Goal: Task Accomplishment & Management: Complete application form

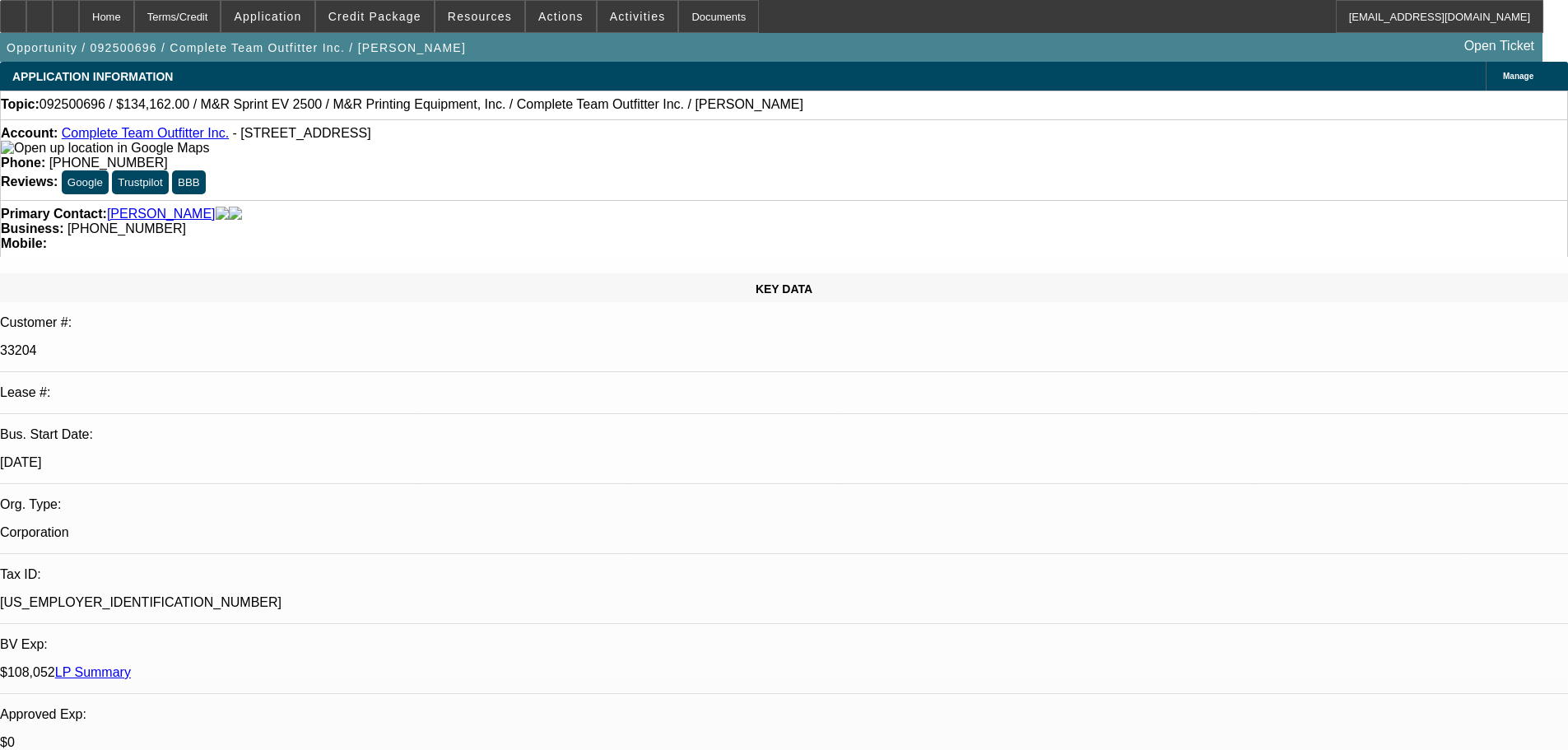
select select "0"
select select "2"
select select "0"
select select "6"
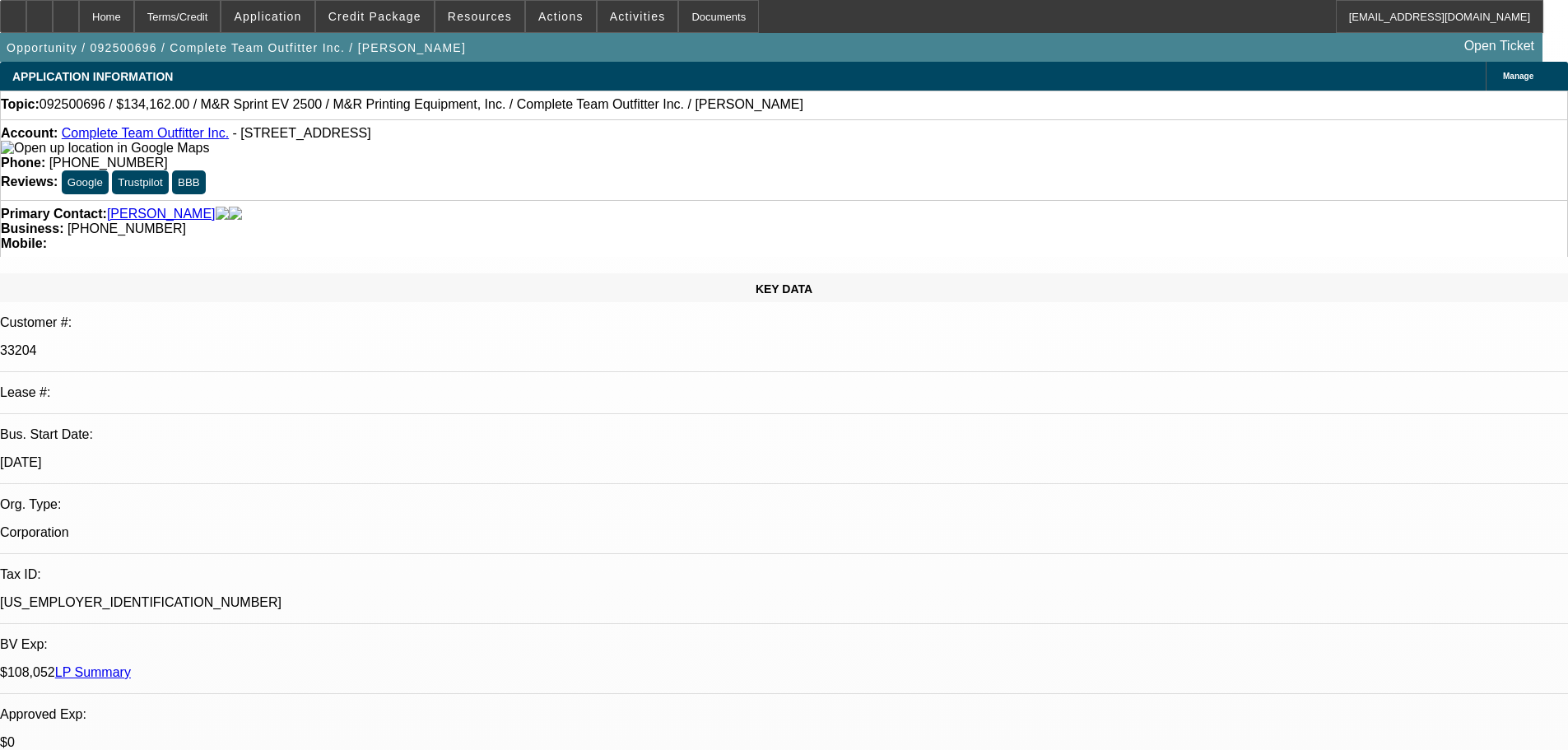
select select "0"
select select "2"
select select "0"
select select "6"
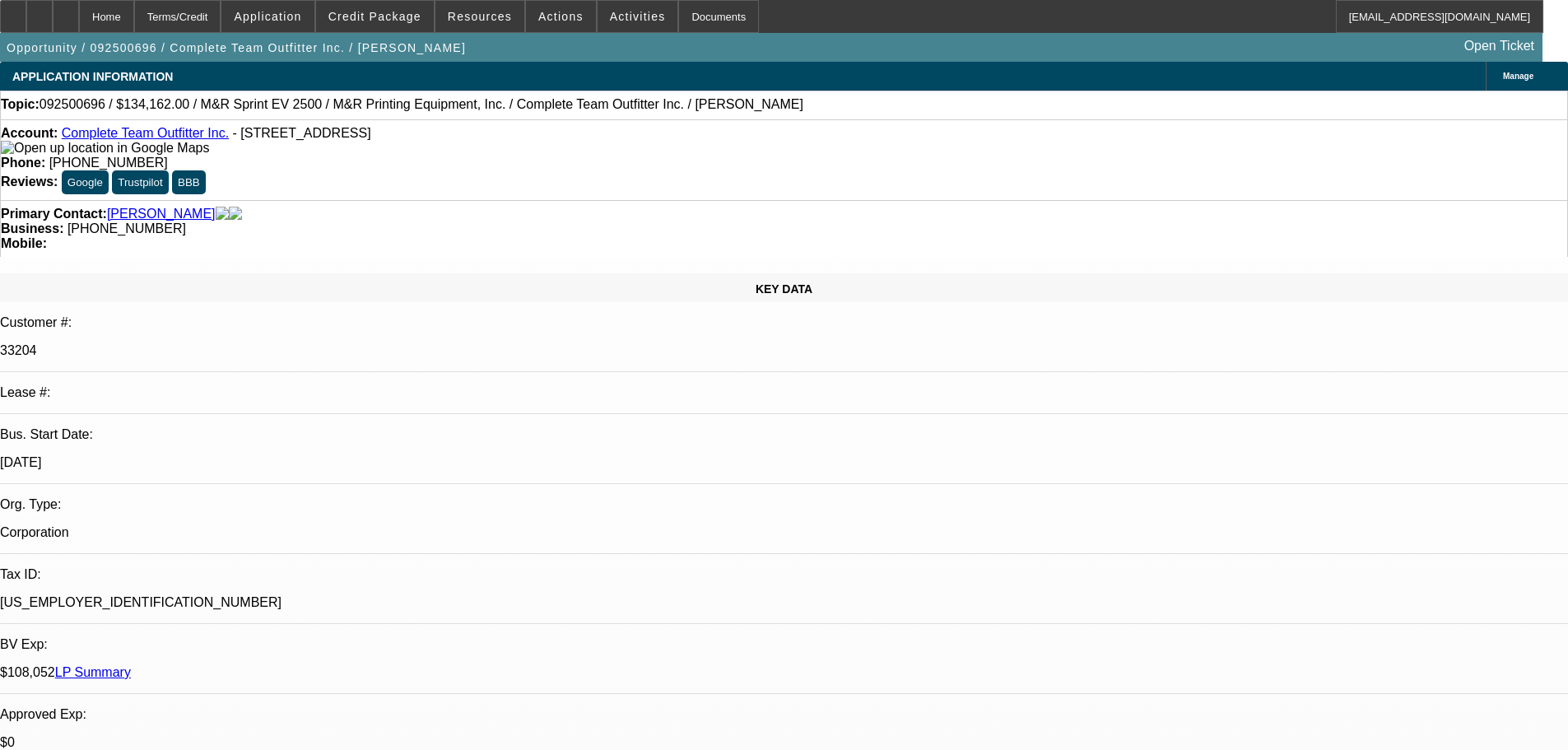
select select "0"
select select "2"
select select "0"
select select "6"
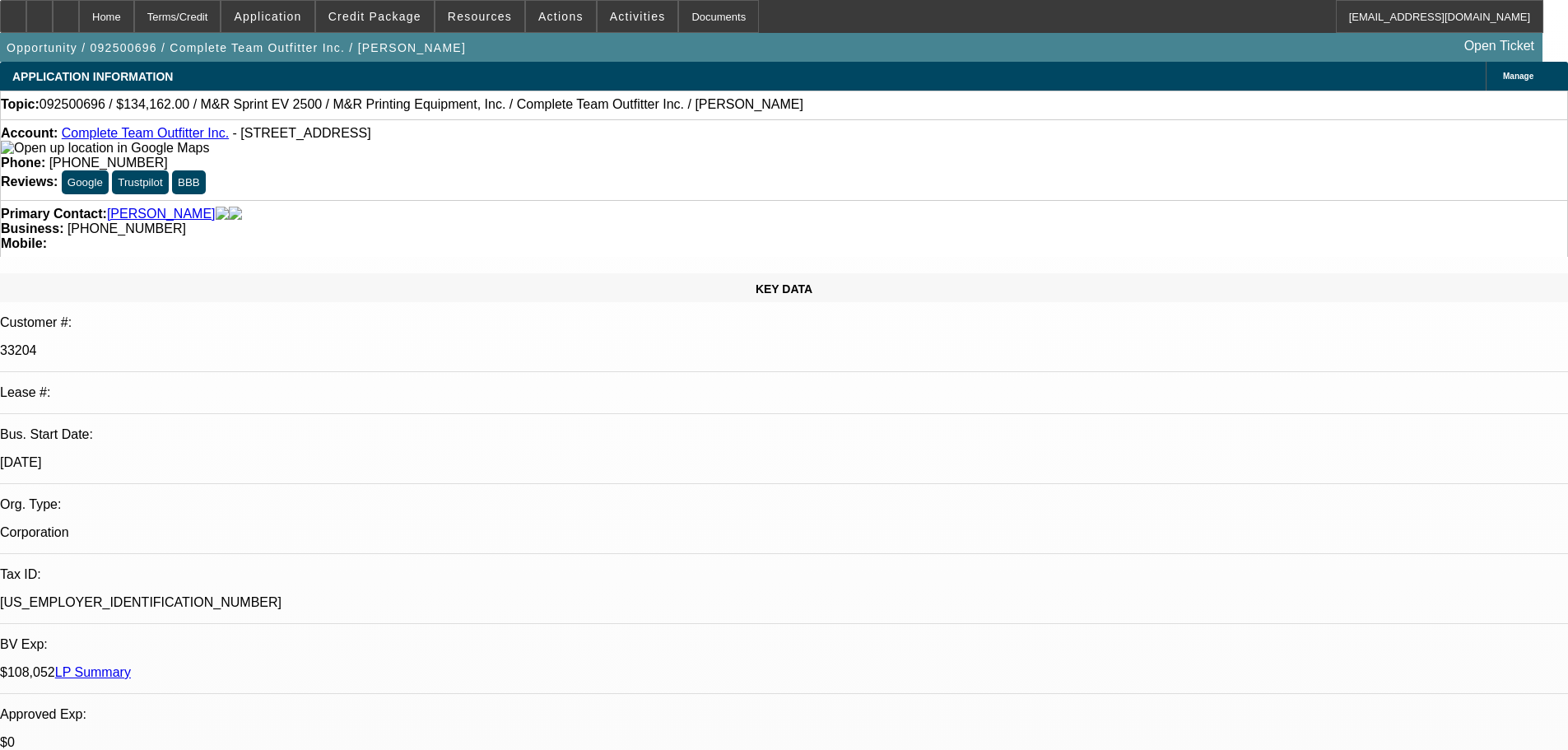
select select "0"
select select "2"
select select "0"
select select "6"
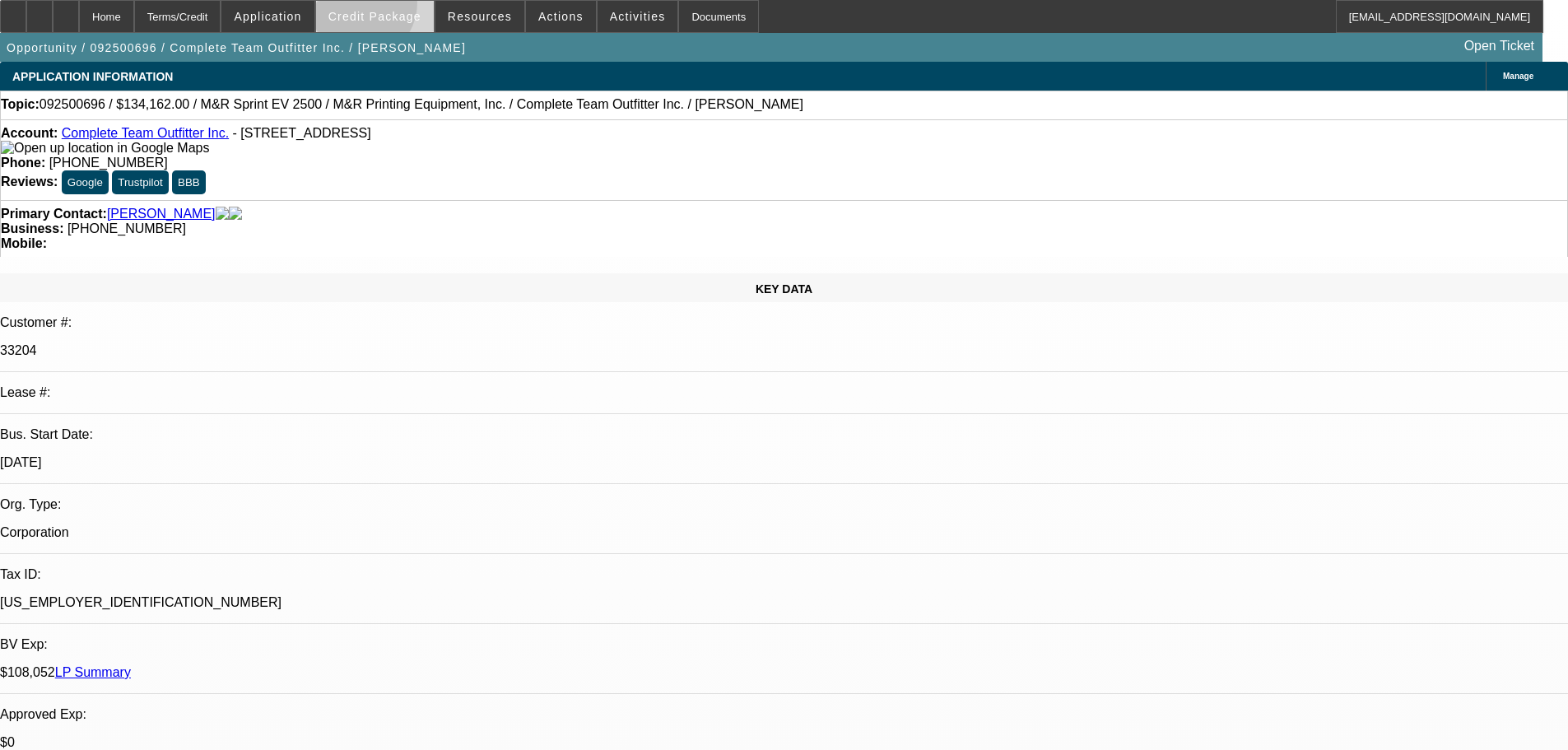
click at [386, 7] on span at bounding box center [375, 16] width 118 height 39
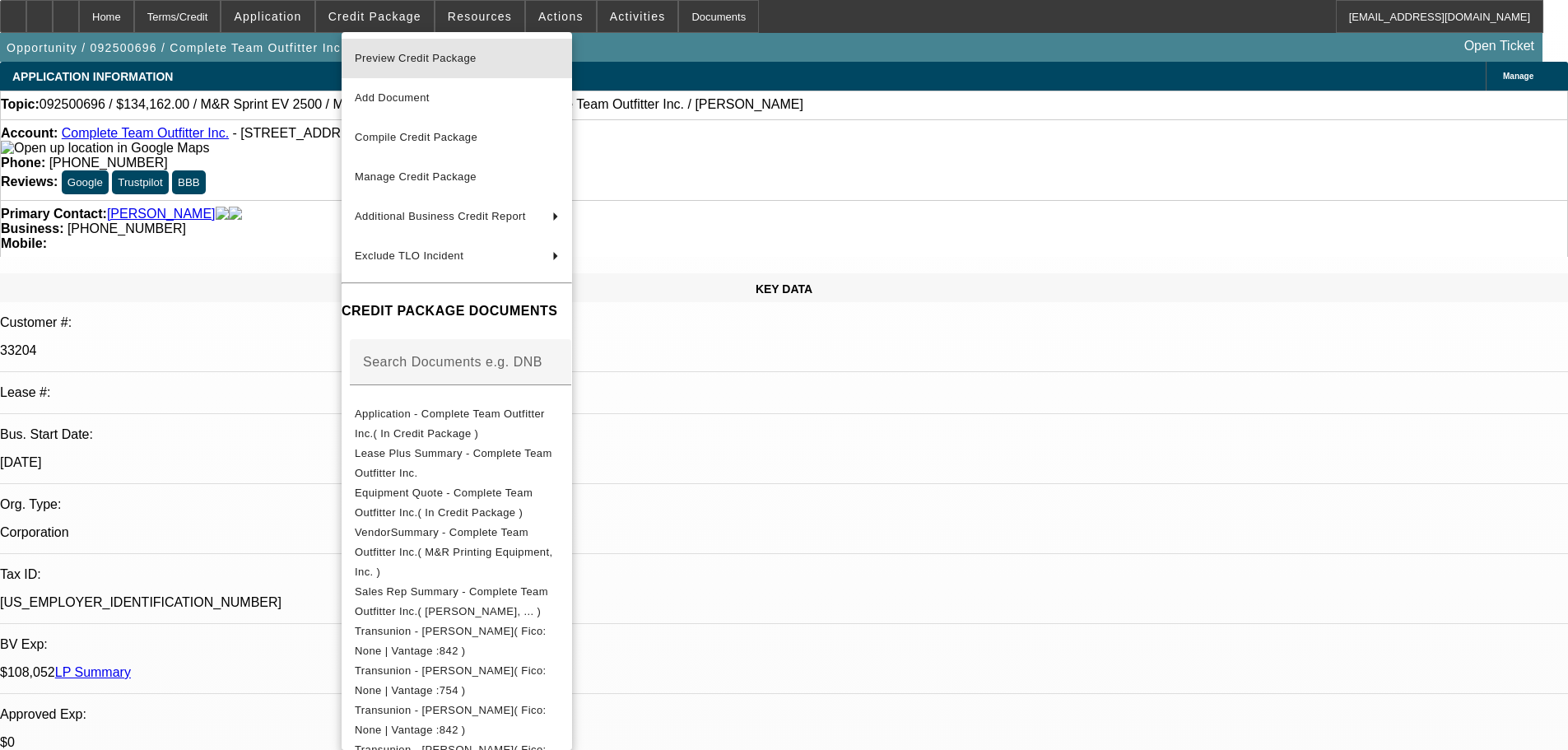
click at [404, 59] on span "Preview Credit Package" at bounding box center [415, 58] width 122 height 12
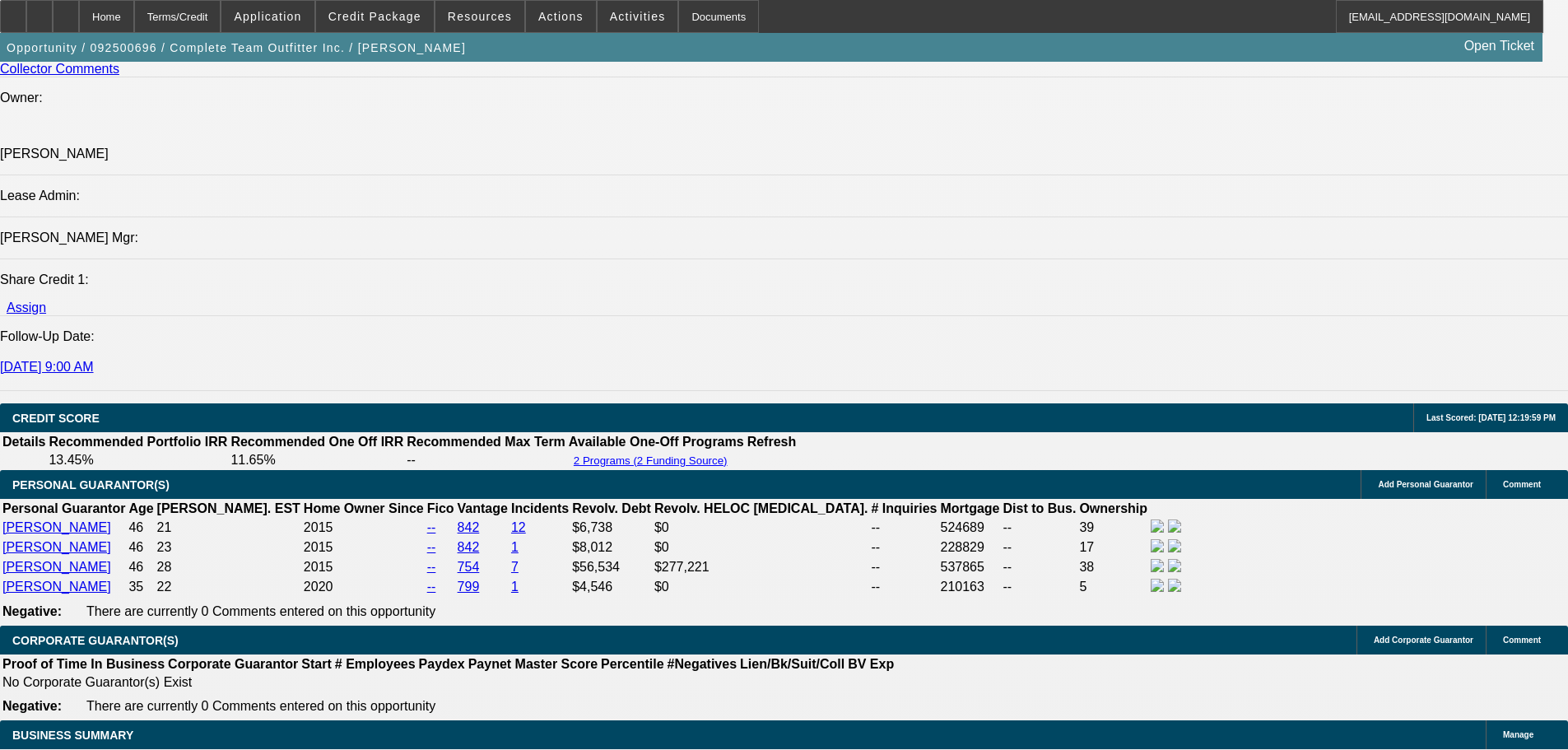
scroll to position [2141, 0]
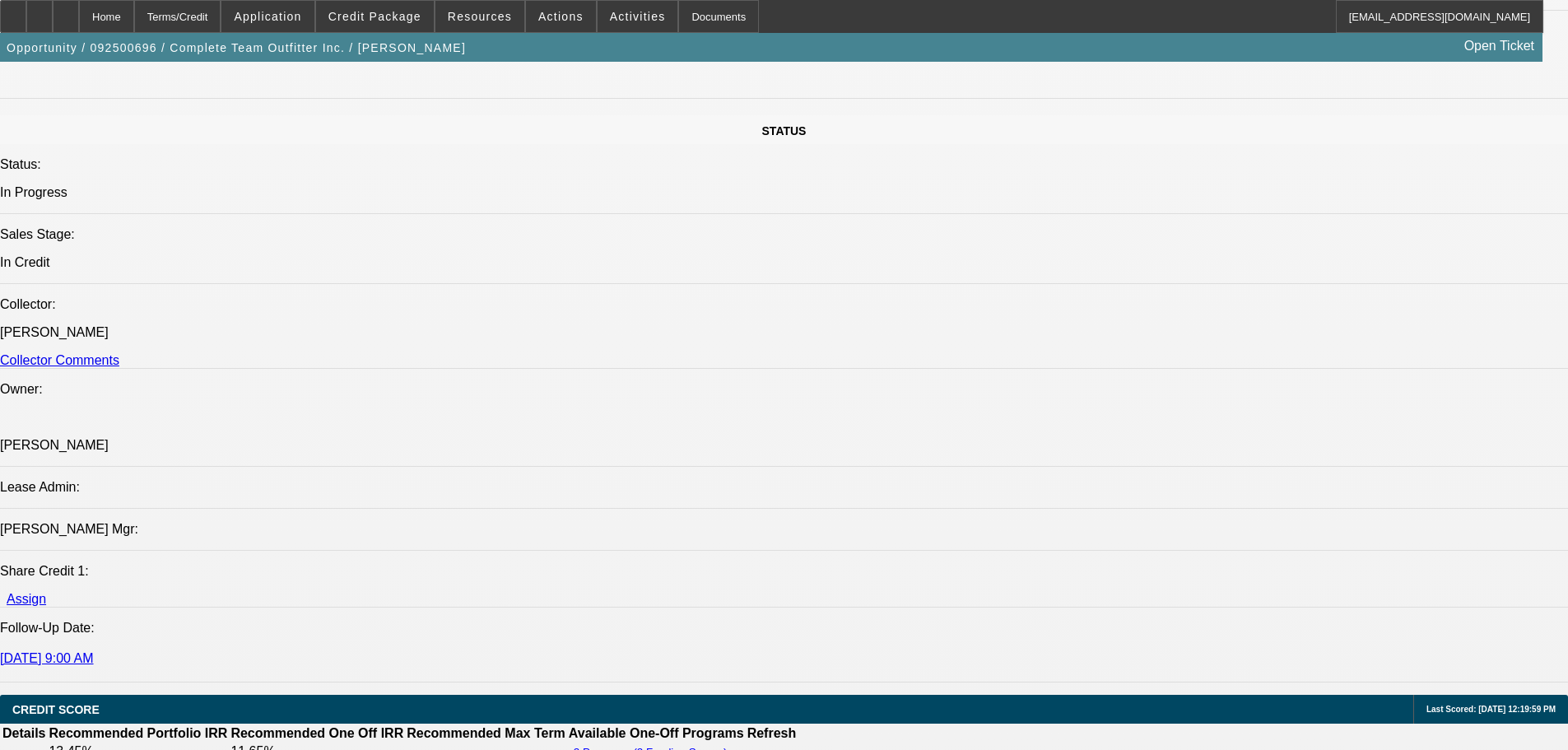
scroll to position [2223, 0]
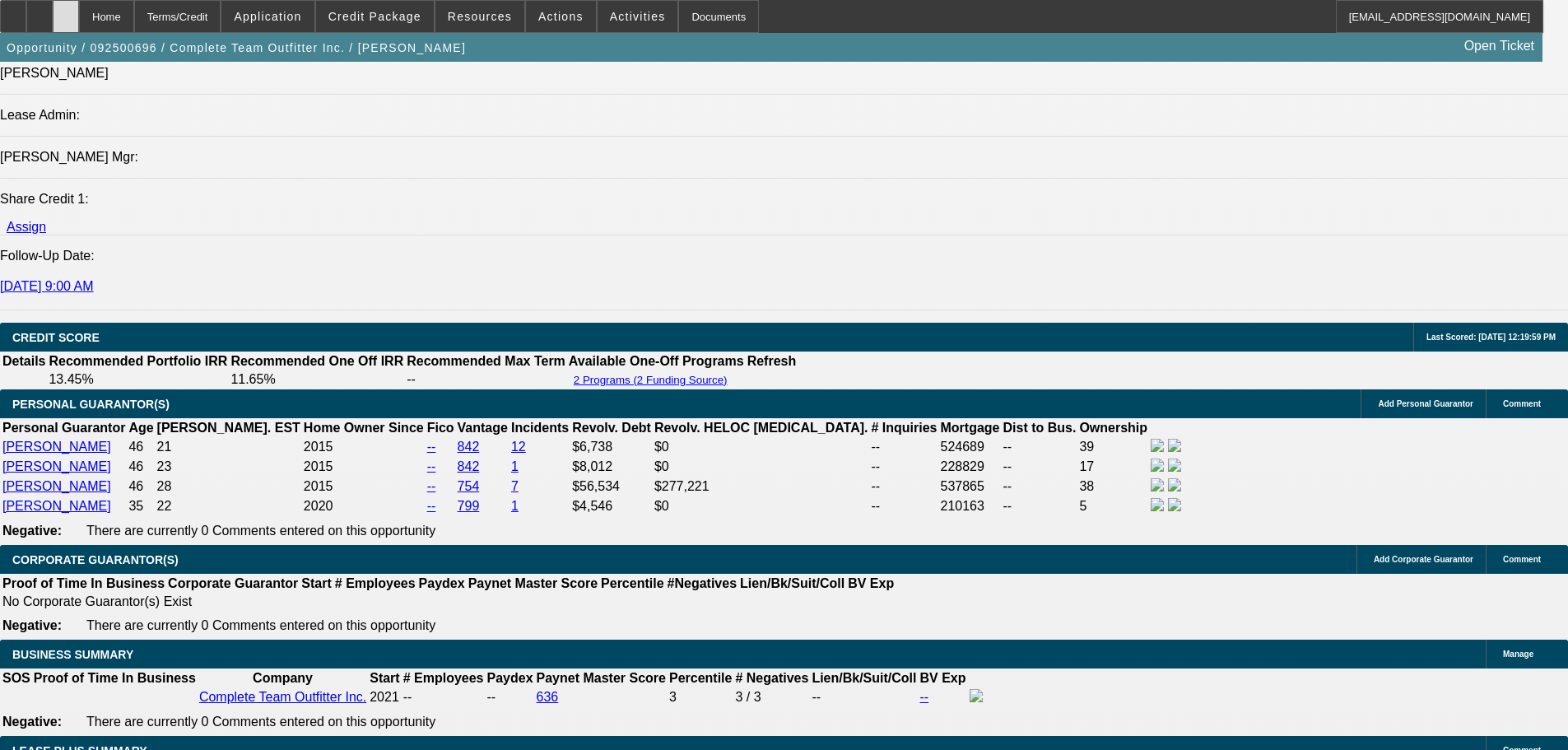
click at [66, 11] on icon at bounding box center [66, 11] width 0 height 0
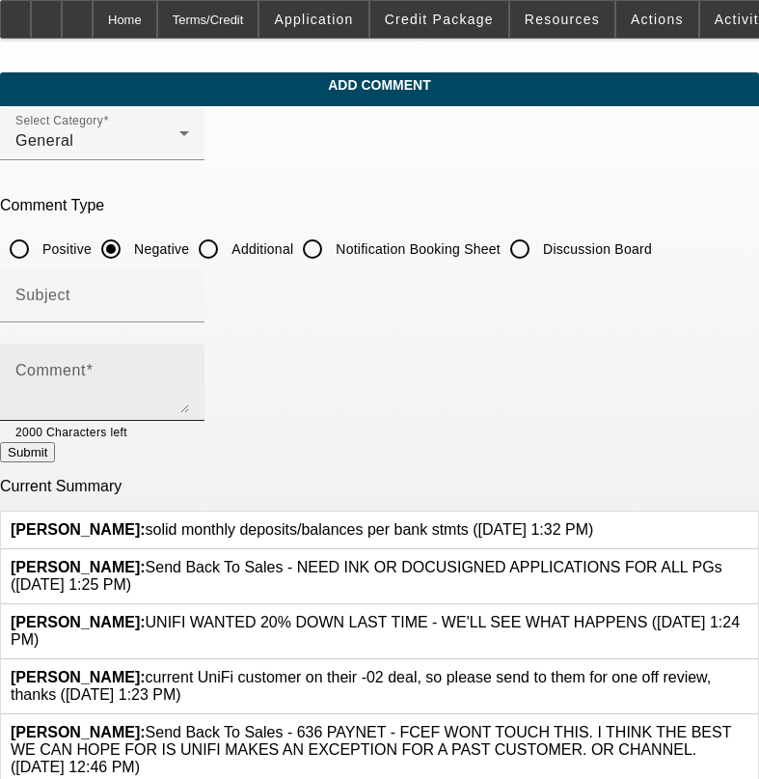
click at [189, 363] on div "Comment" at bounding box center [102, 381] width 174 height 77
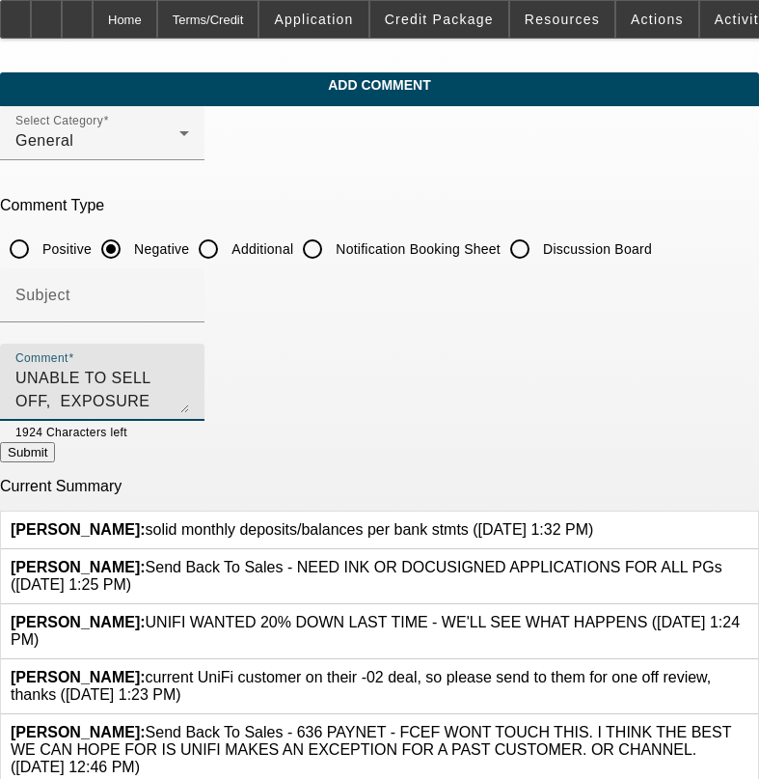
click at [188, 376] on textarea "UNABLE TO SELL OFF, EXPOSURE WOULD BE AT $250,000 WHICH IS ALOT , 4 OWNERS" at bounding box center [102, 390] width 174 height 46
click at [189, 375] on textarea "UNABLE TO SELL OFF, ONLY 10 MOS INTO LAST DEAL AND BACK FOR ADDL DEAL AND EXPOS…" at bounding box center [102, 390] width 174 height 46
click at [189, 379] on textarea "UNABLE TO SELL OFF, ONLY 3 MOS INTO LAST DEAL AND BACK FOR ADDL DEAL AND EXPOSU…" at bounding box center [102, 390] width 174 height 46
click at [189, 398] on textarea "UNABLE TO SELL OFF, ONLY 3 MOS INTO LAST DEAL AND BACK FOR ADDL DEAL SO QUICKLY…" at bounding box center [102, 390] width 174 height 46
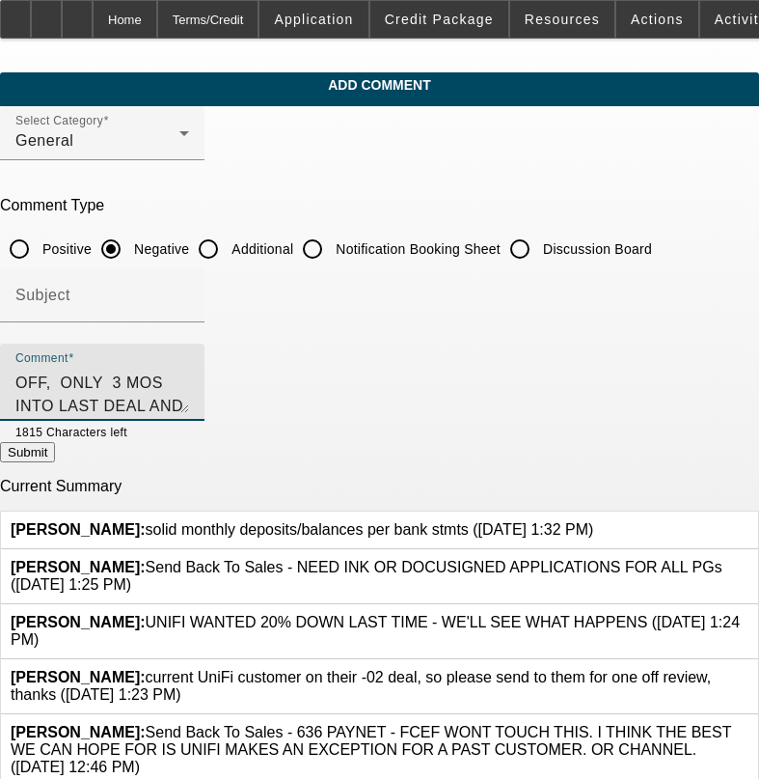
click at [134, 409] on textarea "UNABLE TO SELL OFF, ONLY 3 MOS INTO LAST DEAL AND BACK FOR ADDL DEAL SO QUICKLY…" at bounding box center [102, 390] width 174 height 46
click at [189, 397] on textarea "UNABLE TO SELL OFF, ONLY 3 MOS INTO LAST DEAL AND BACK FOR ADDL DEAL SO QUICKLY…" at bounding box center [102, 390] width 174 height 46
type textarea "UNABLE TO SELL OFF, ONLY 3 MOS INTO LAST DEAL AND BACK FOR ADDL DEAL SO QUICKLY…"
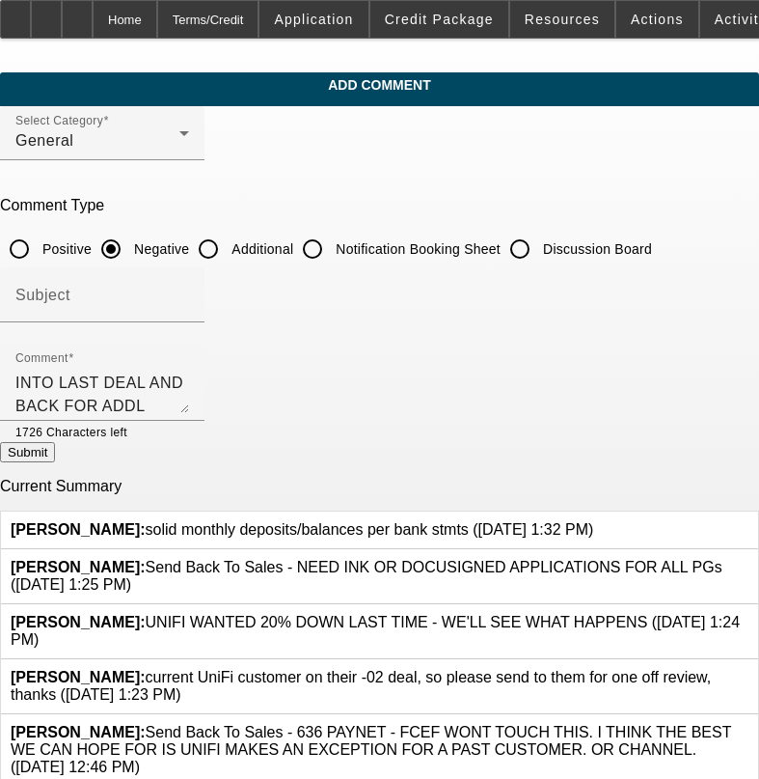
click at [55, 450] on button "Submit" at bounding box center [27, 452] width 55 height 20
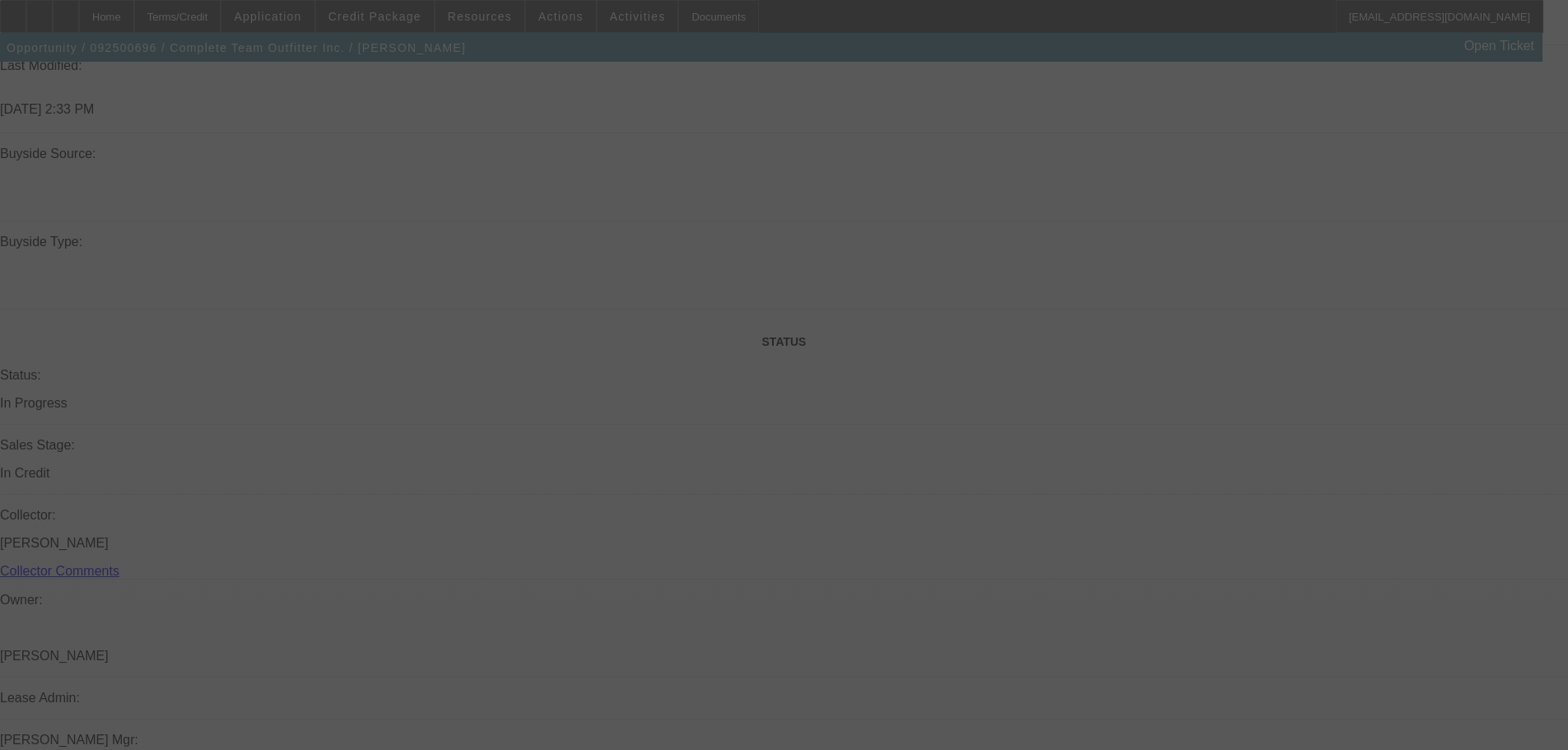
scroll to position [2134, 0]
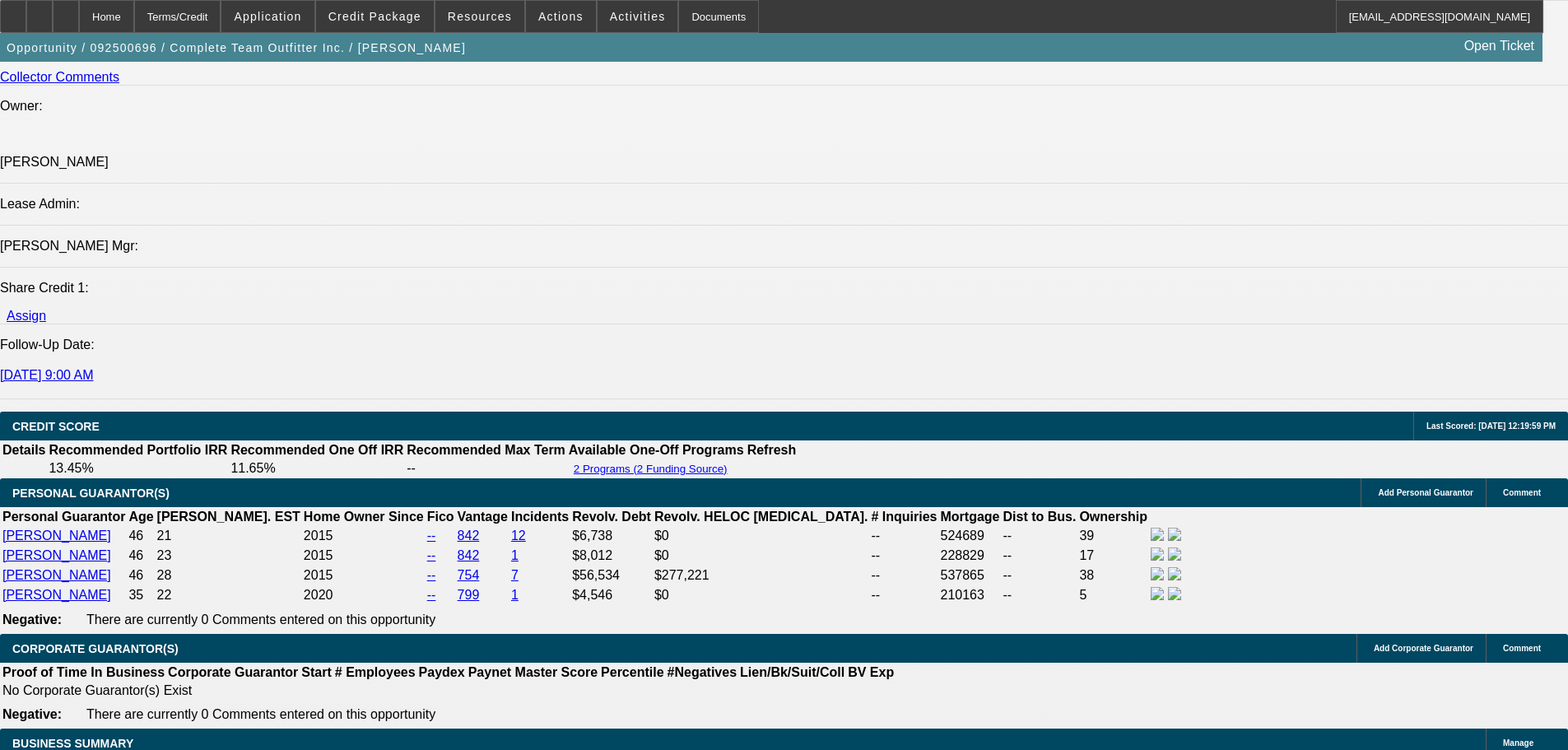
select select "0"
select select "2"
select select "0"
select select "6"
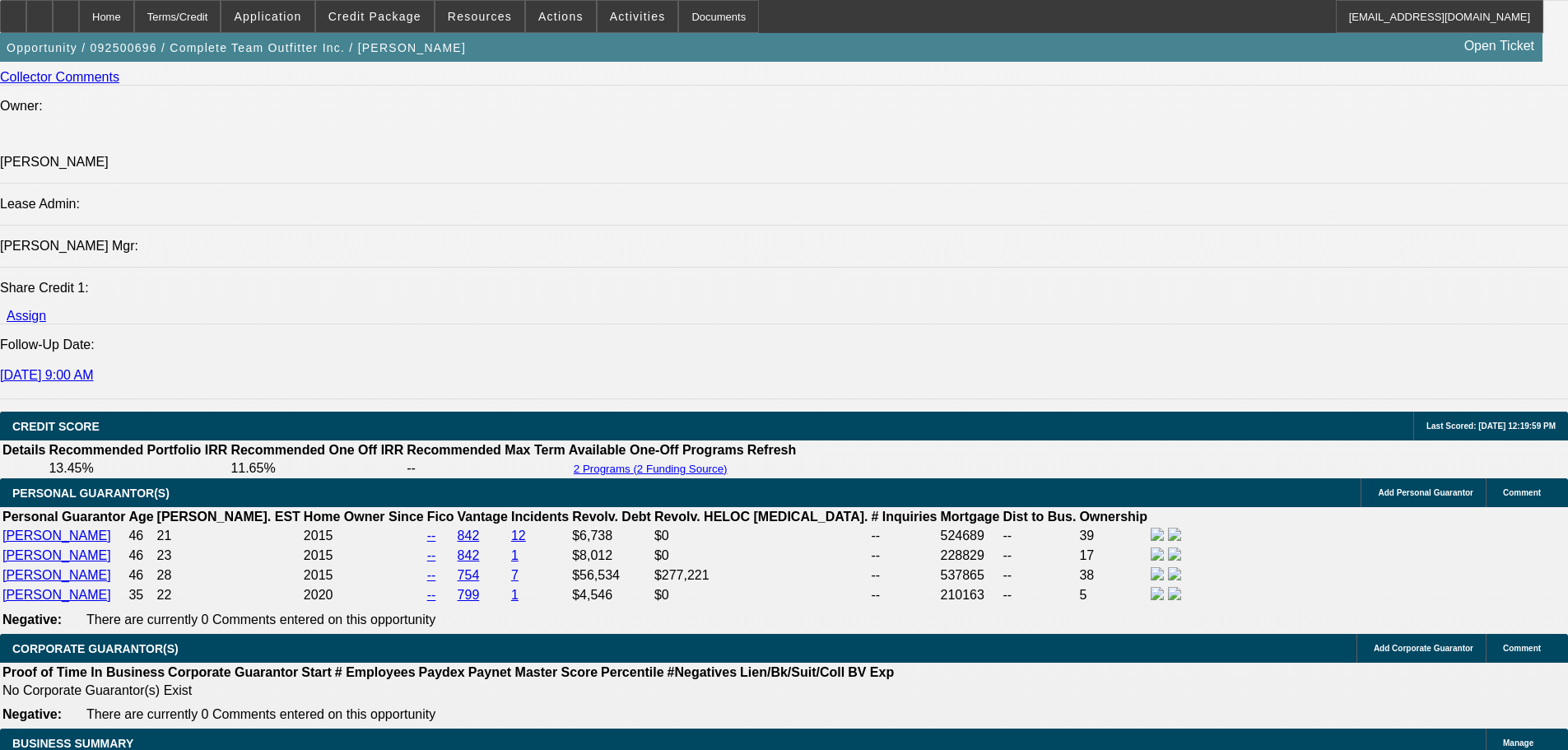
select select "0"
select select "2"
select select "0"
select select "6"
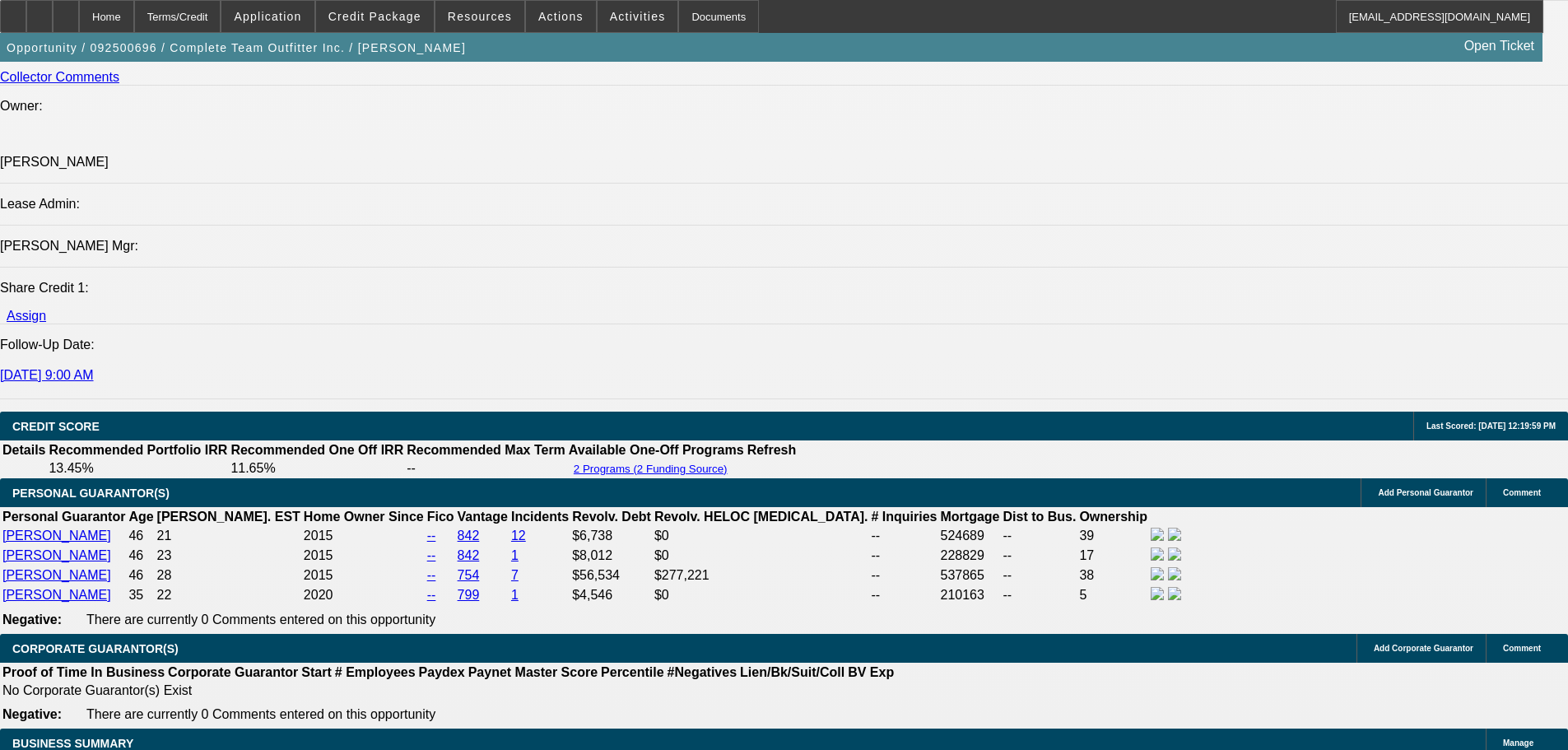
select select "0"
select select "2"
select select "0"
select select "6"
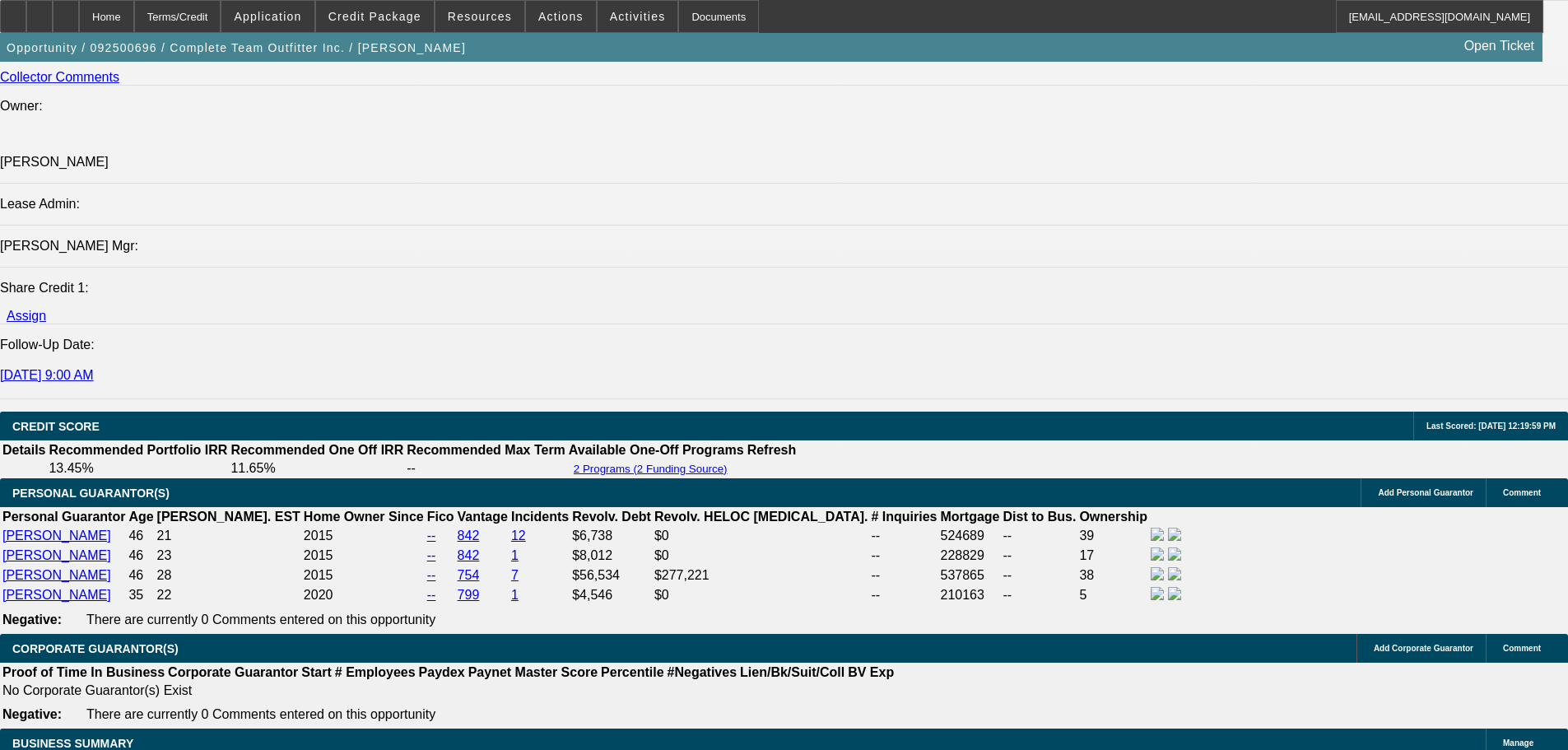
select select "0"
select select "2"
select select "0"
select select "6"
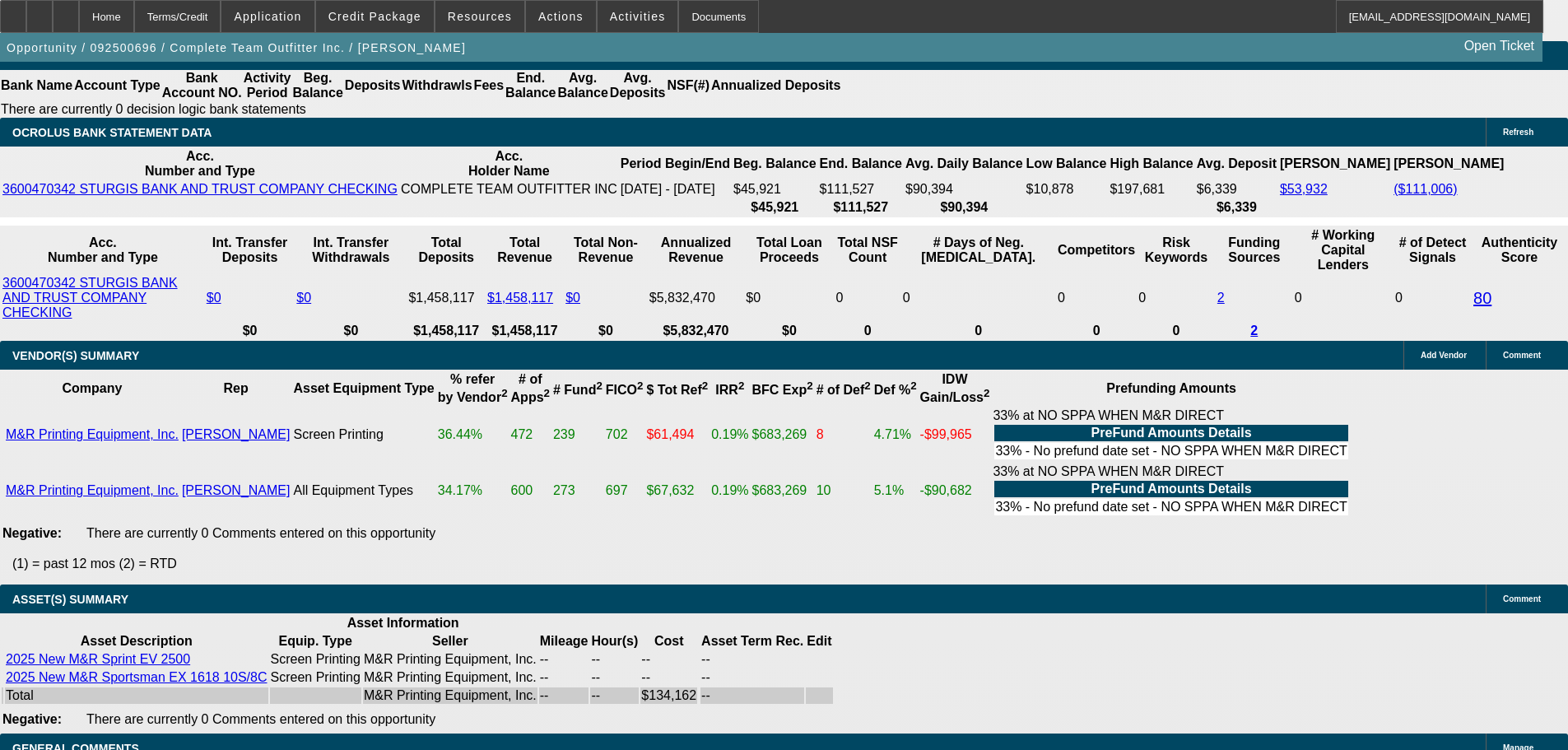
scroll to position [3375, 0]
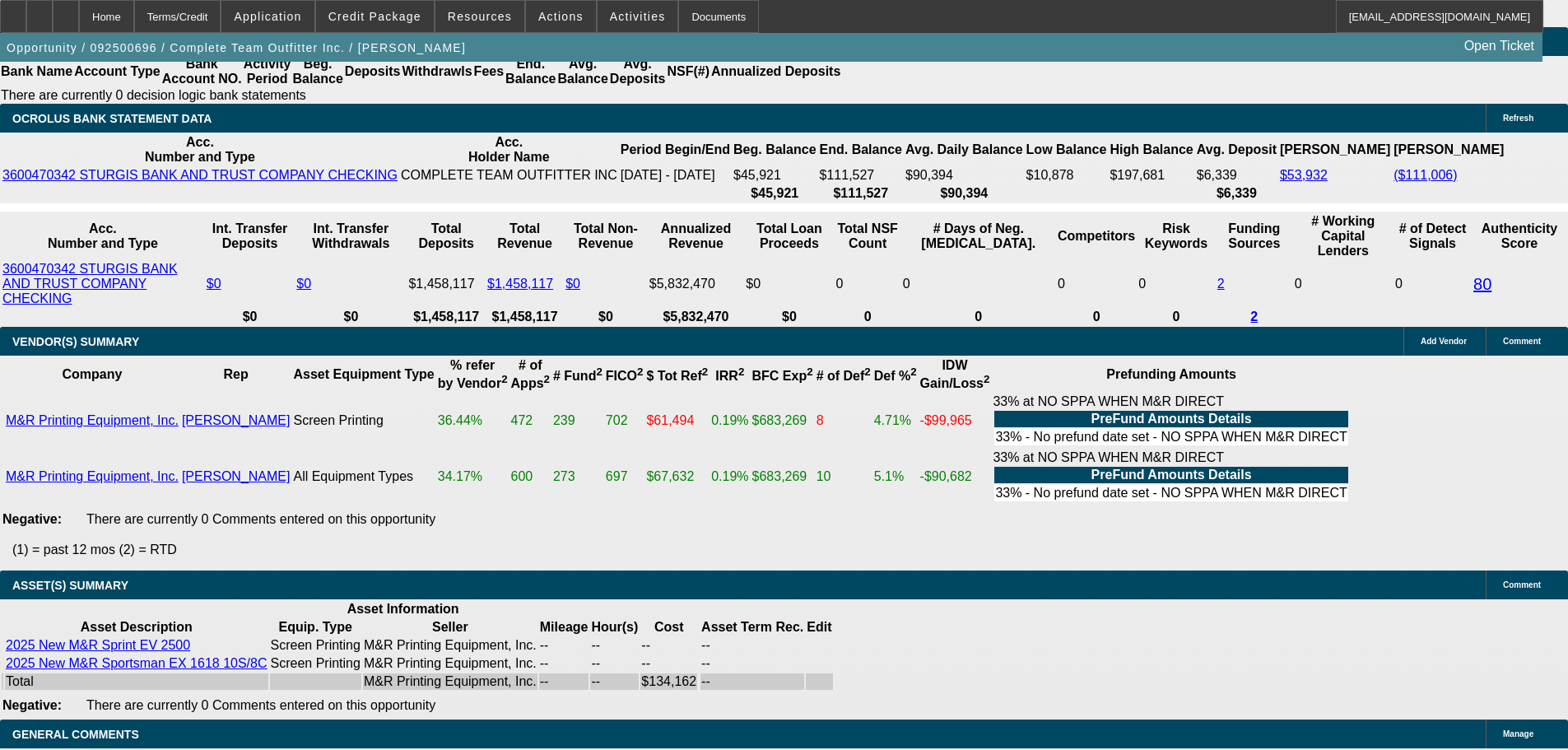
select select "5"
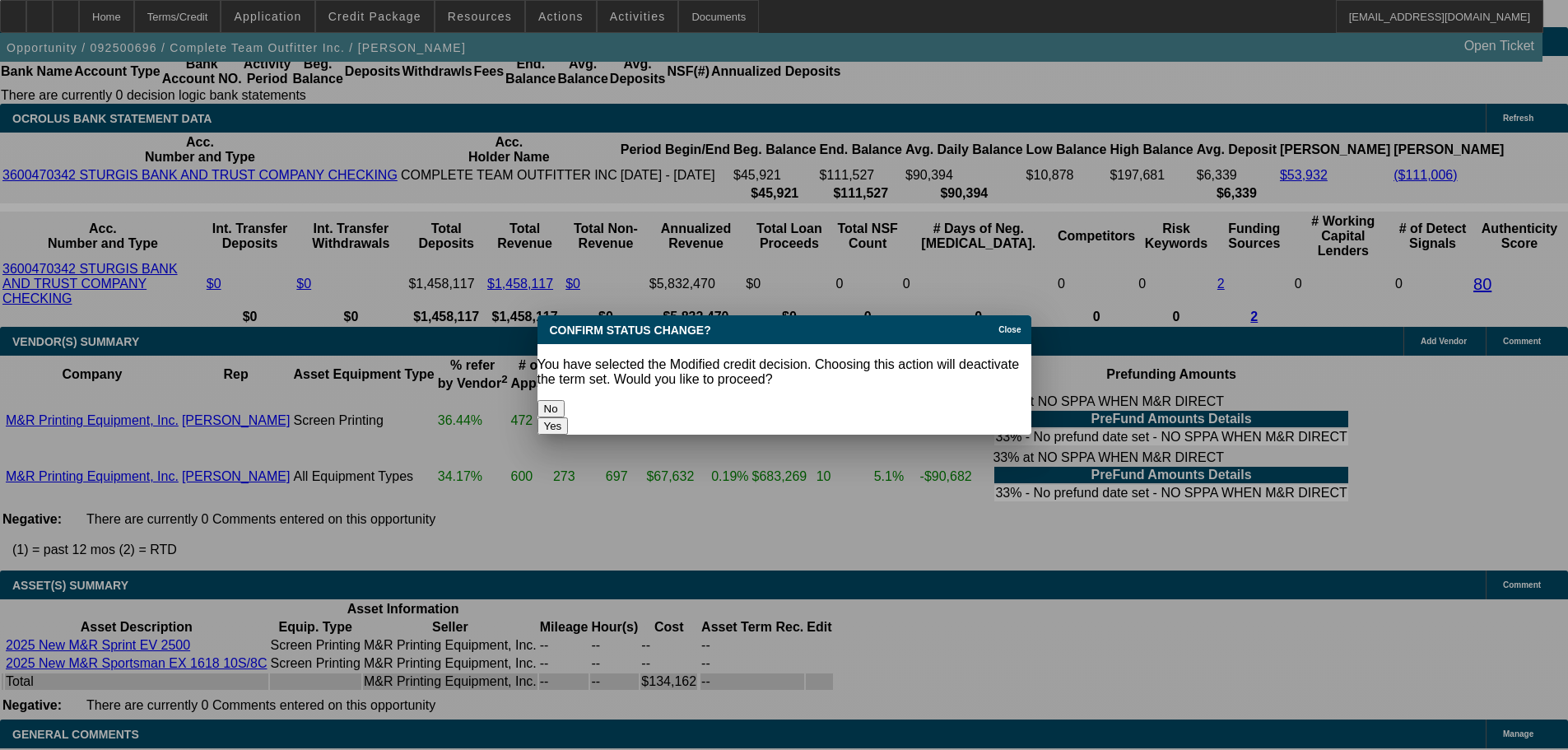
click at [569, 417] on button "Yes" at bounding box center [553, 426] width 32 height 17
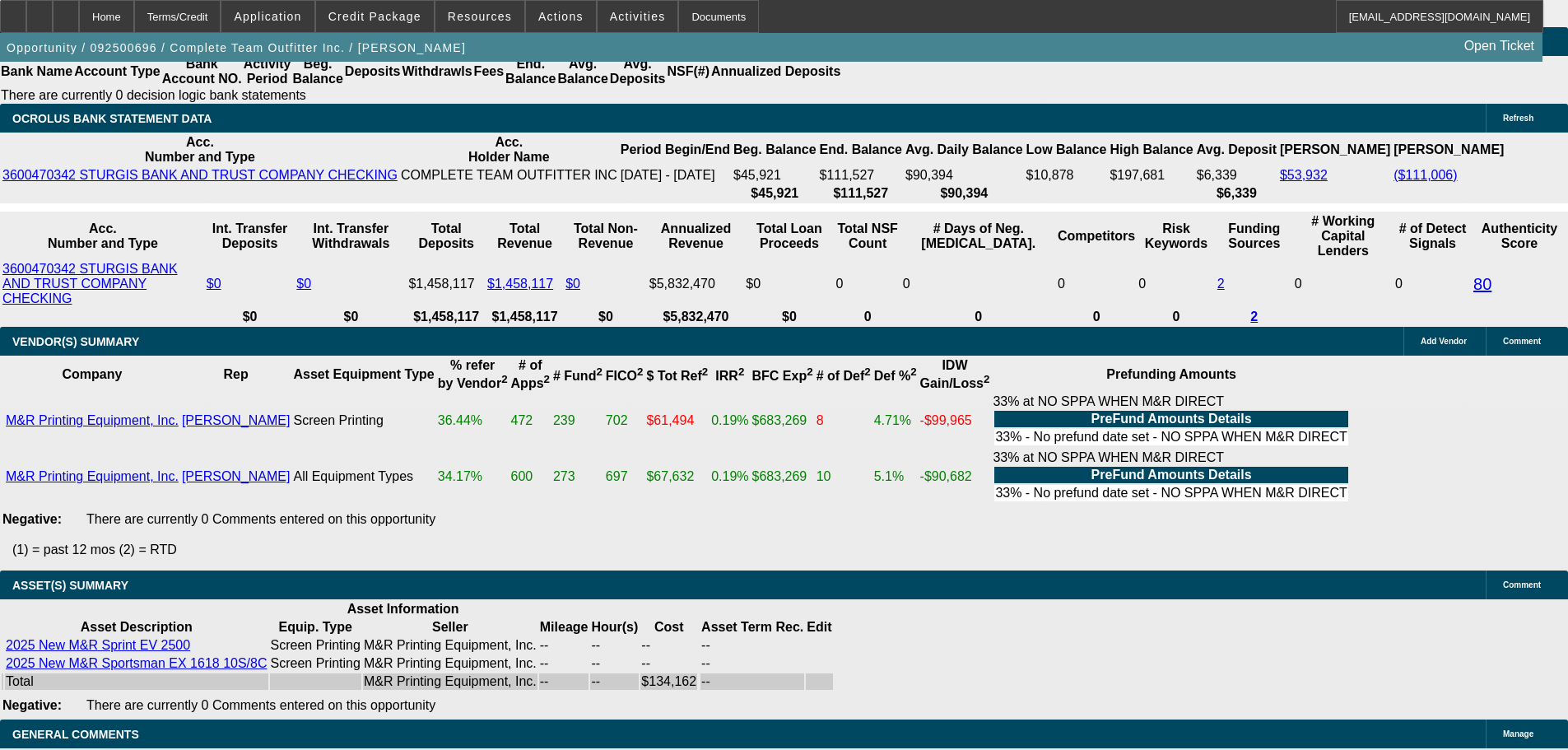
scroll to position [3375, 0]
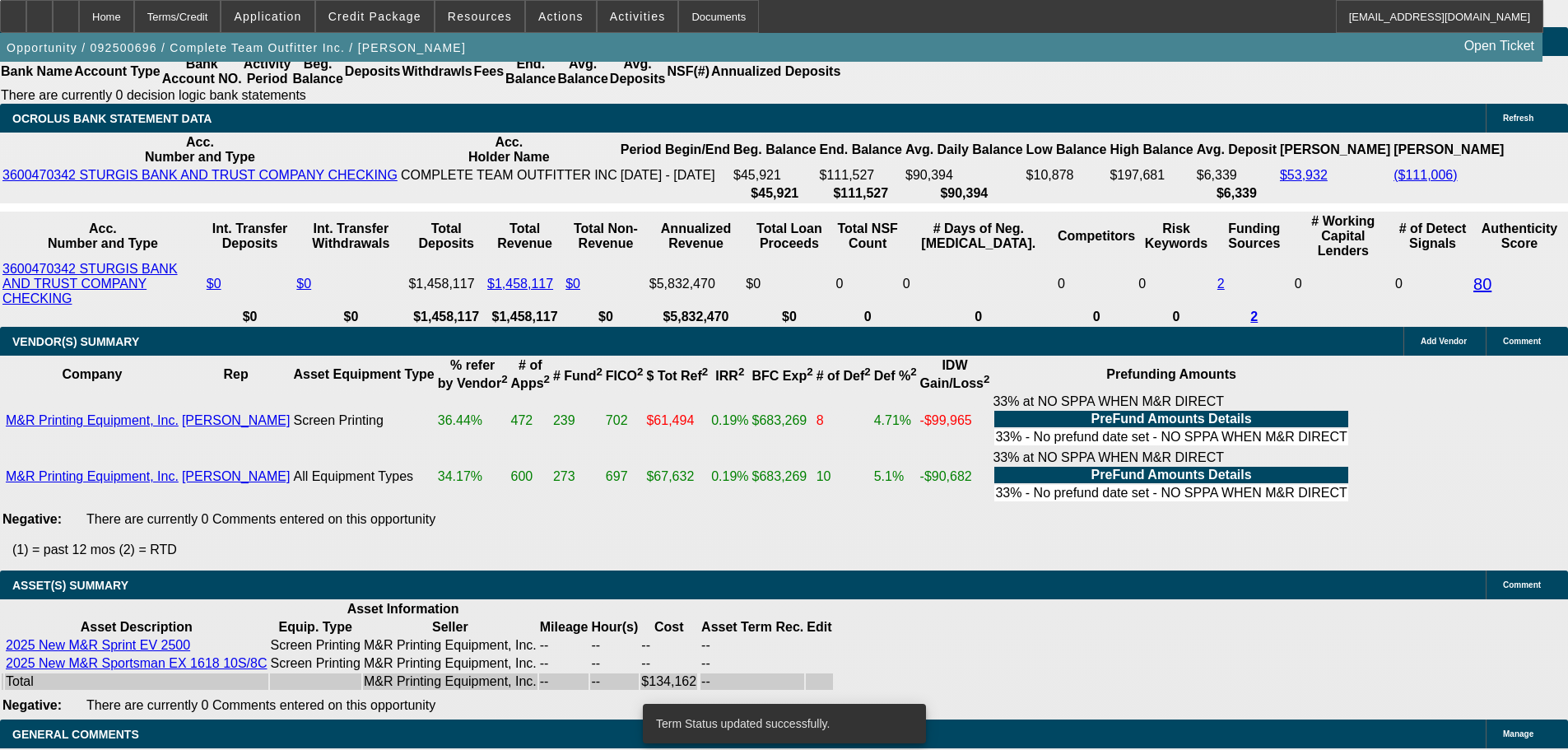
select select "0"
select select "2"
select select "0"
select select "6"
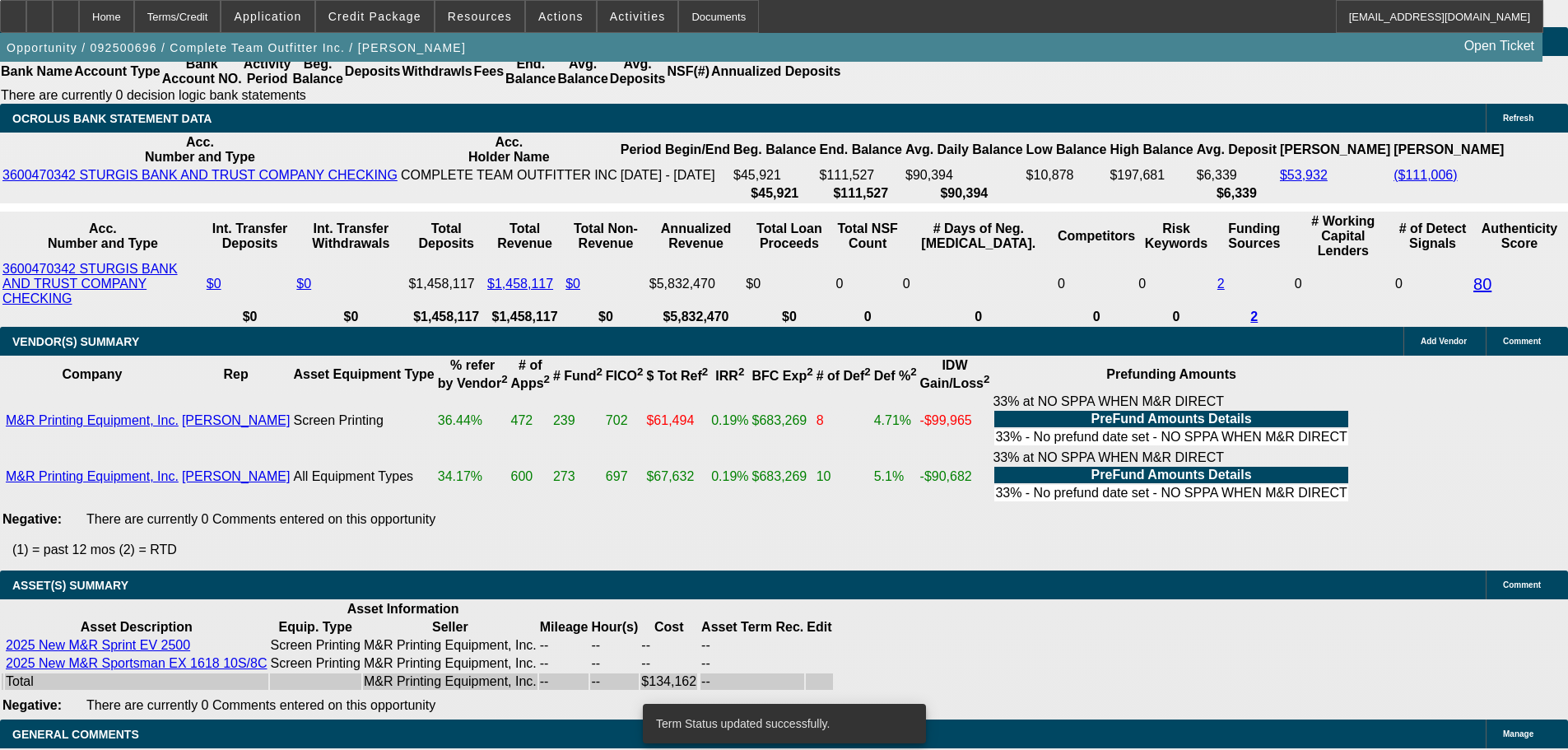
select select "0"
select select "2"
select select "0"
select select "6"
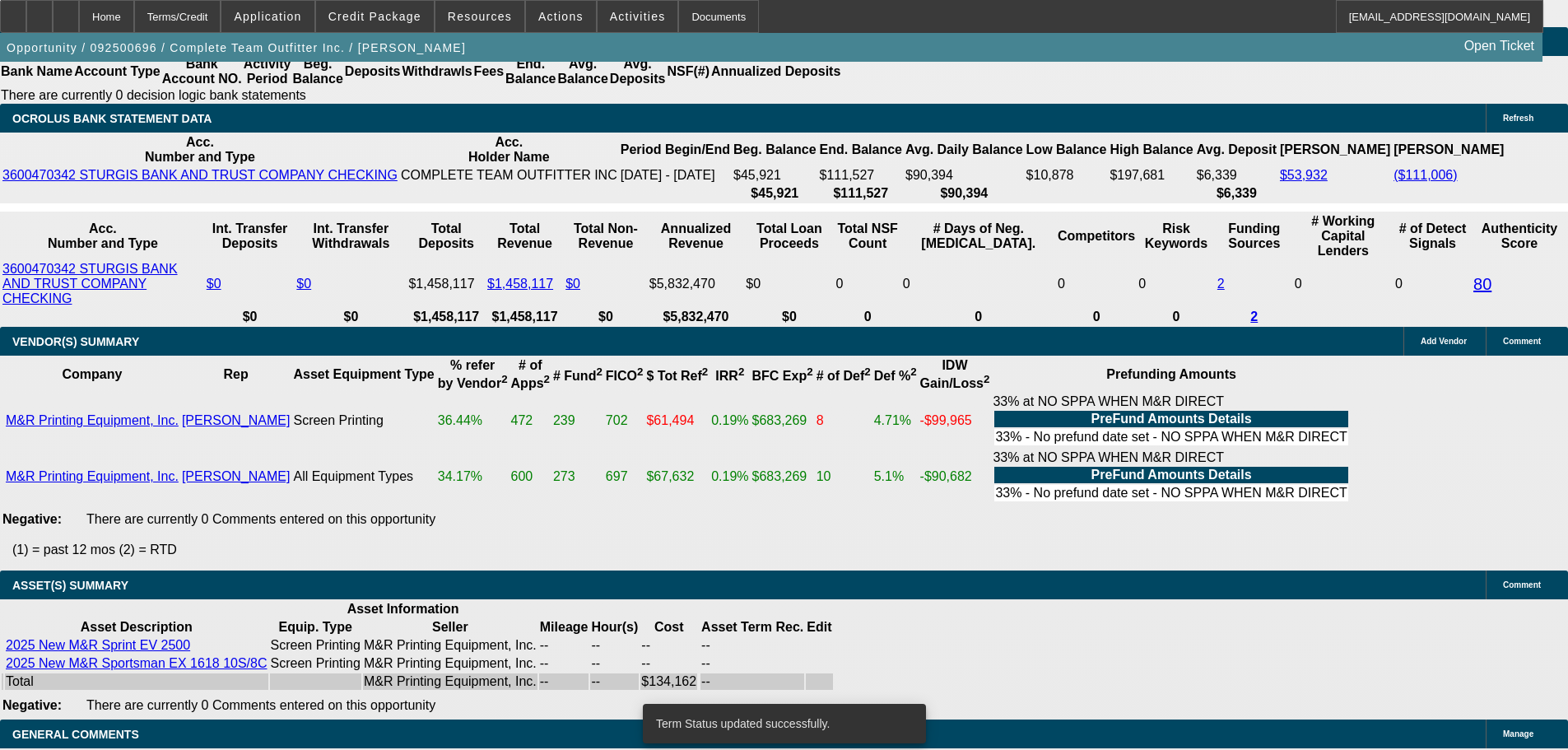
select select "0"
select select "2"
select select "0"
select select "6"
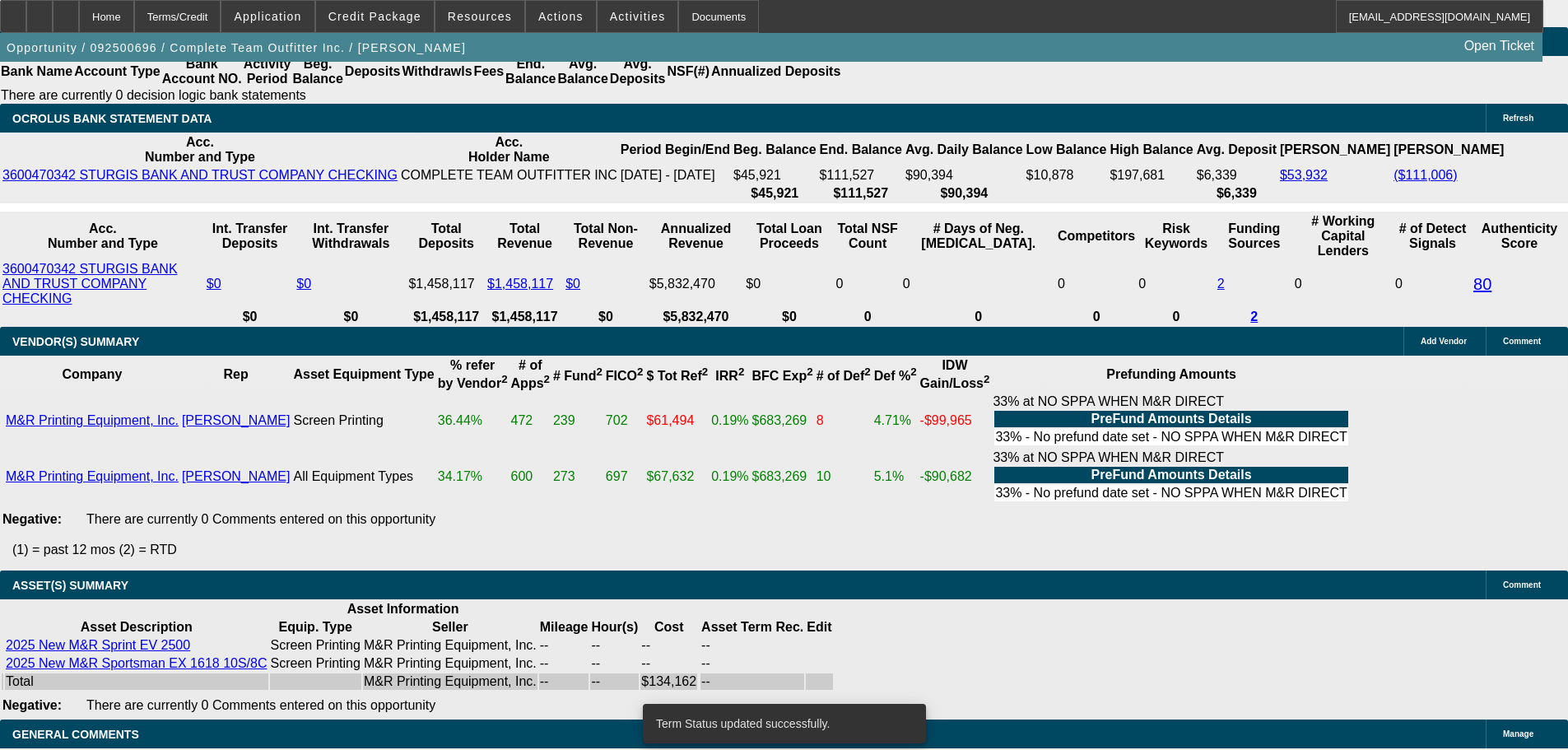
select select "0"
select select "2"
select select "0"
select select "6"
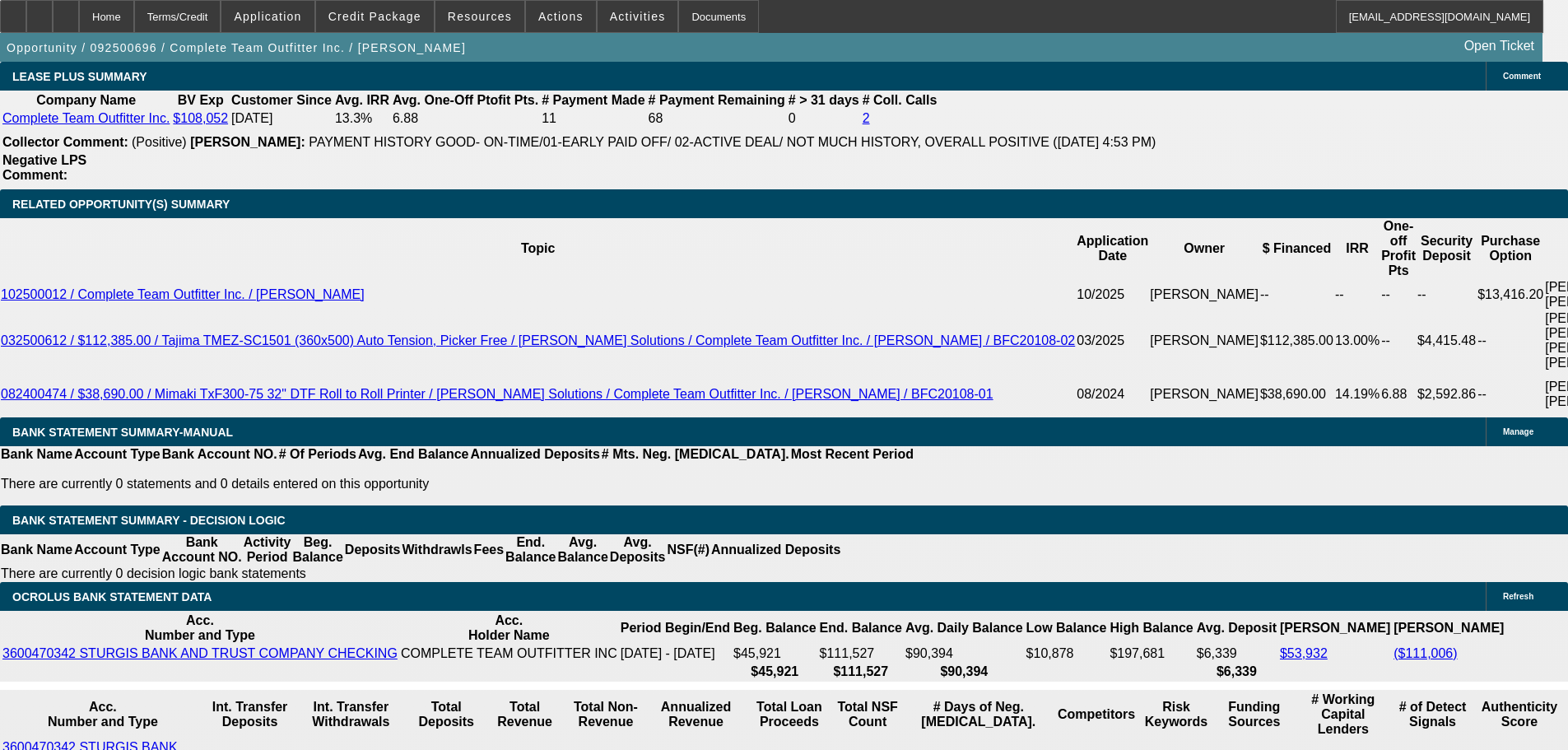
scroll to position [2881, 0]
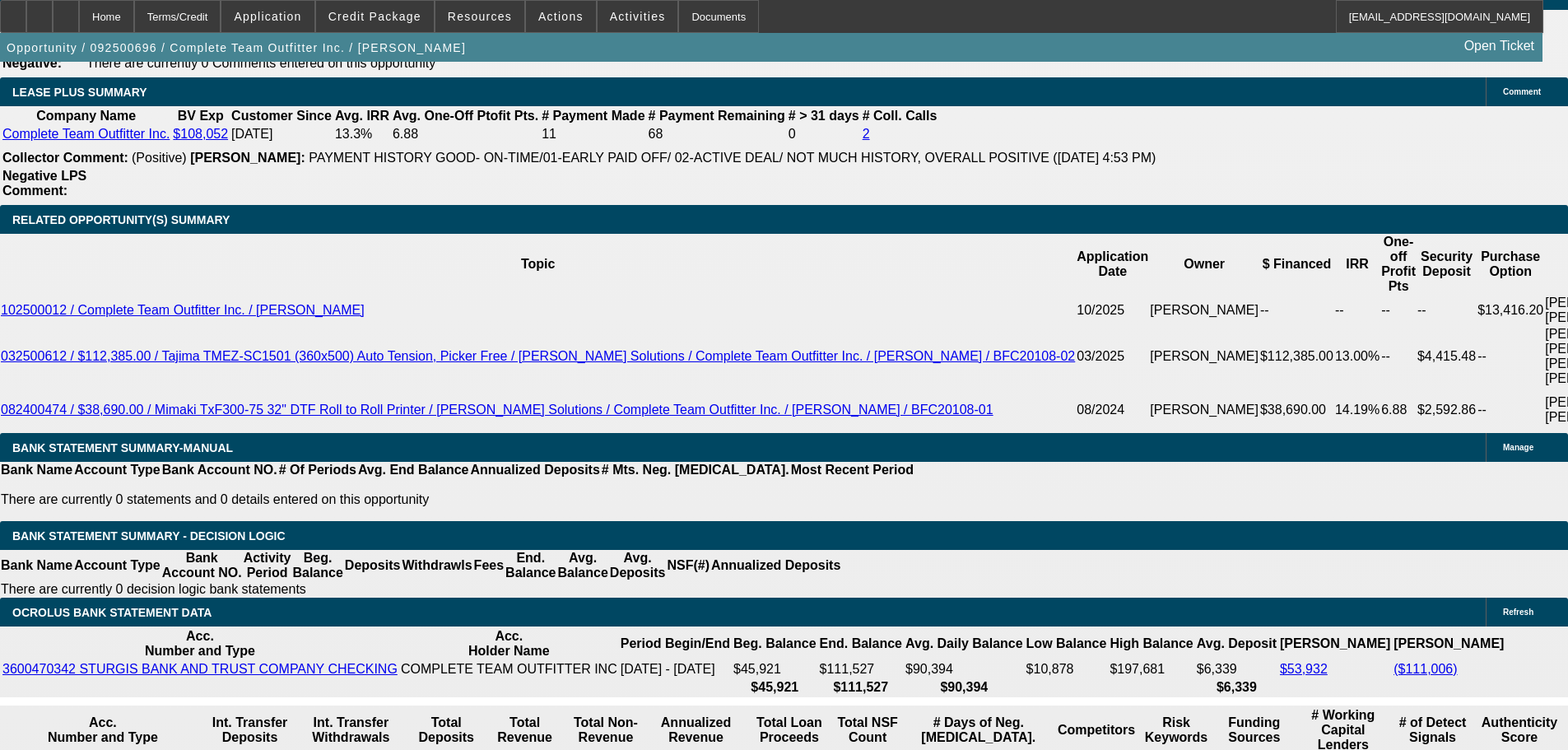
drag, startPoint x: 296, startPoint y: 434, endPoint x: 363, endPoint y: 434, distance: 67.0
type input "$8,000.00"
type input "UNKNOWN"
type input "$2,396.99"
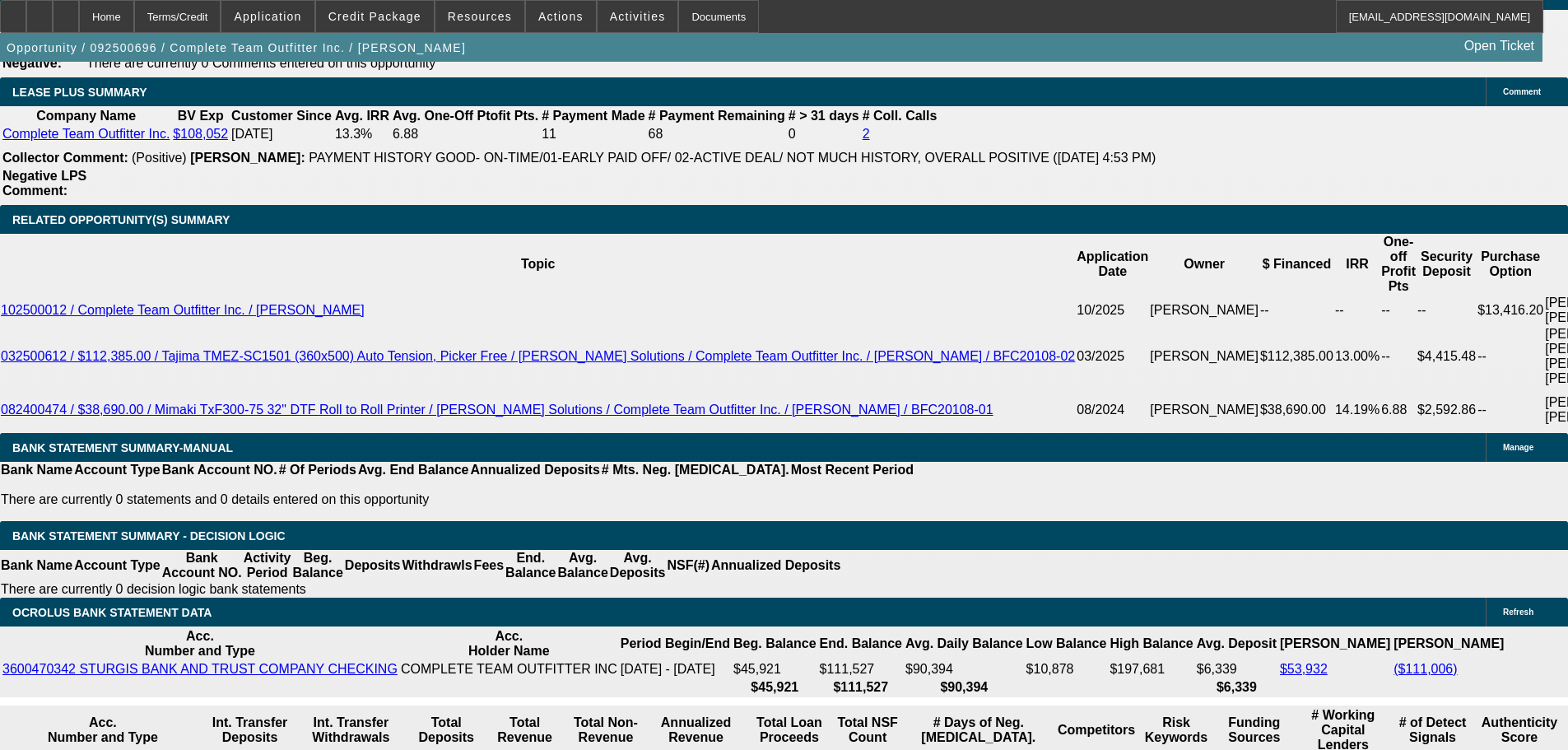
type input "$4,793.98"
drag, startPoint x: 349, startPoint y: 555, endPoint x: 386, endPoint y: 562, distance: 37.7
type input "1"
type input "$1,806.07"
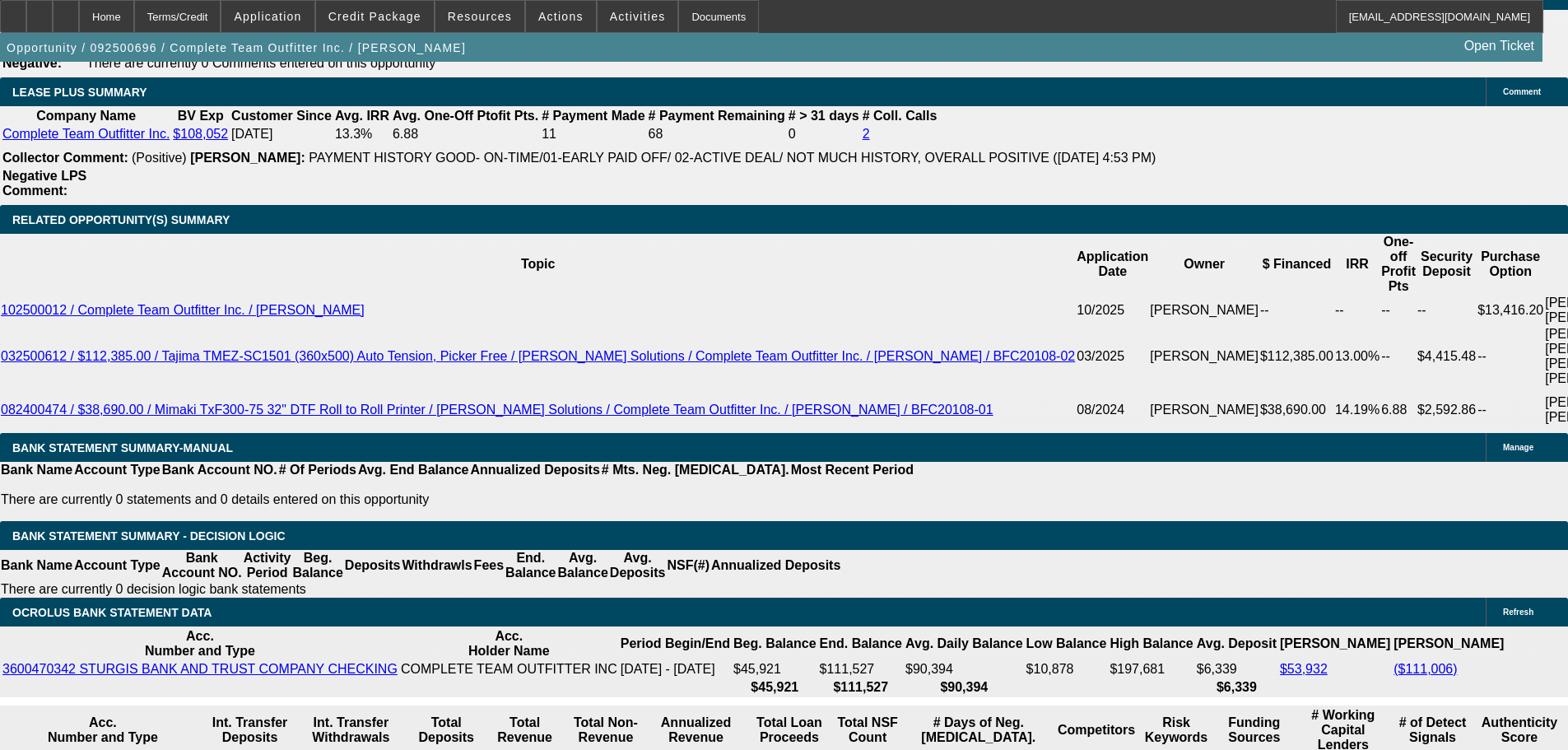
type input "$3,612.14"
type input "12."
type input "$2,466.49"
type input "$4,932.98"
type input "12.5"
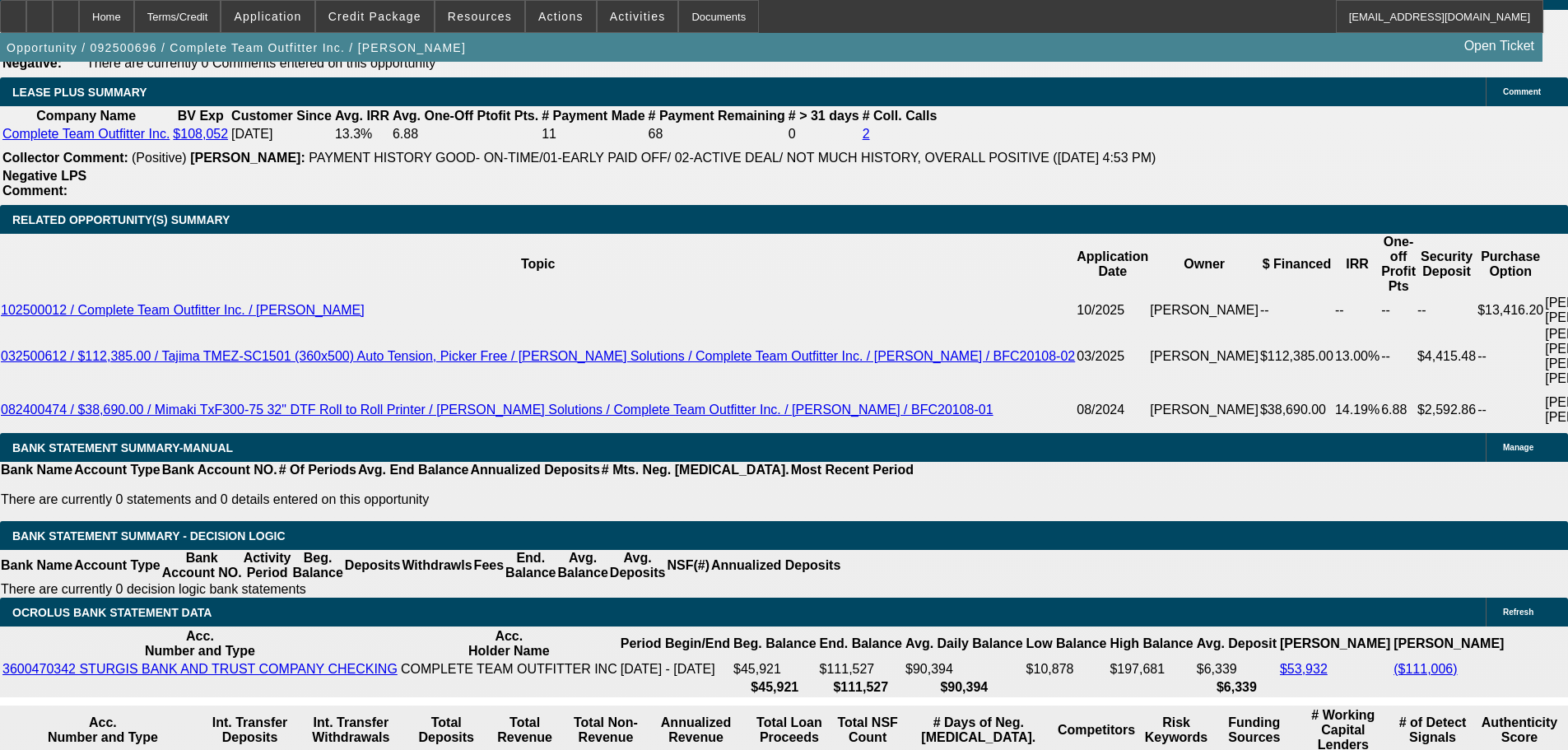
type input "$2,499.42"
type input "$4,998.84"
type input "12.5"
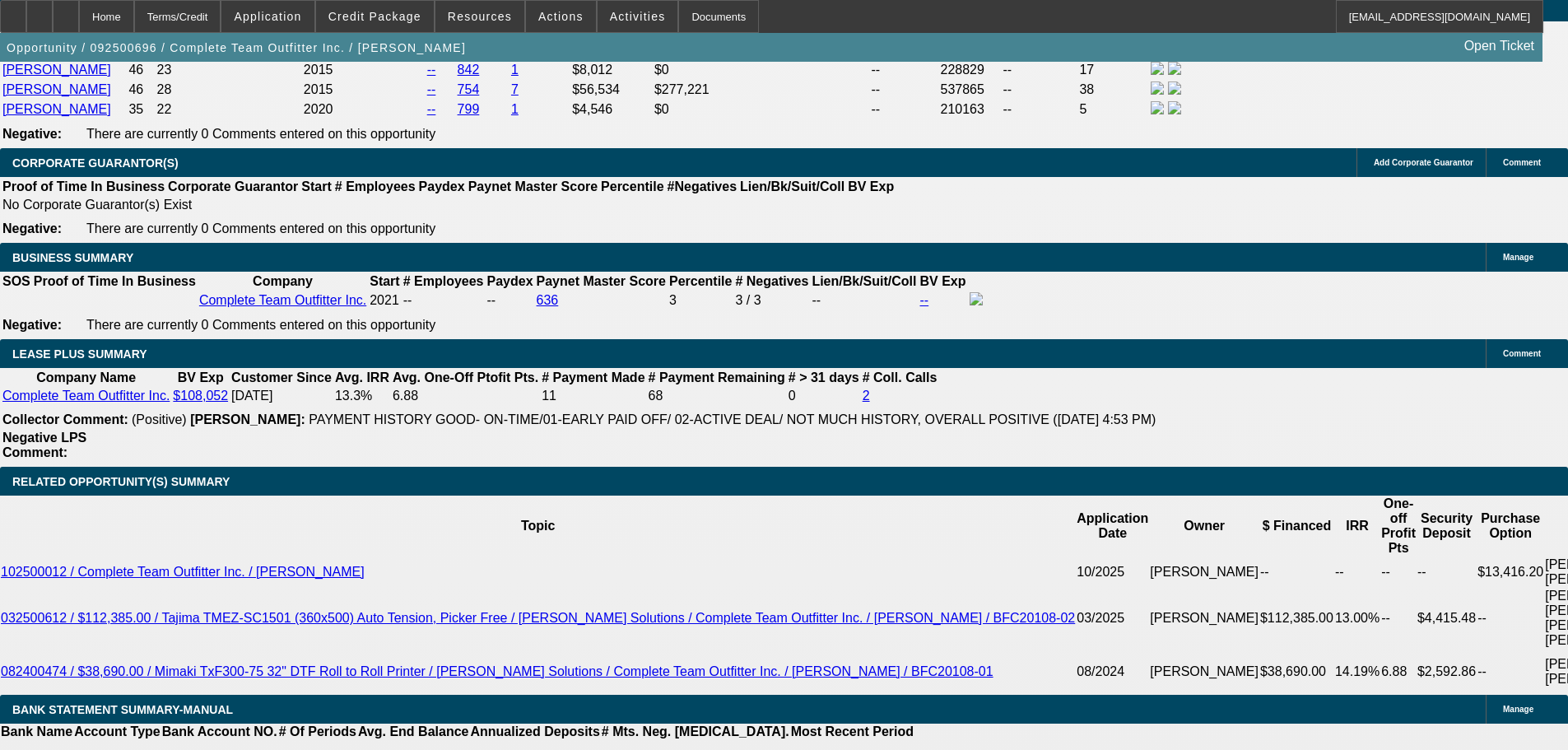
scroll to position [2552, 0]
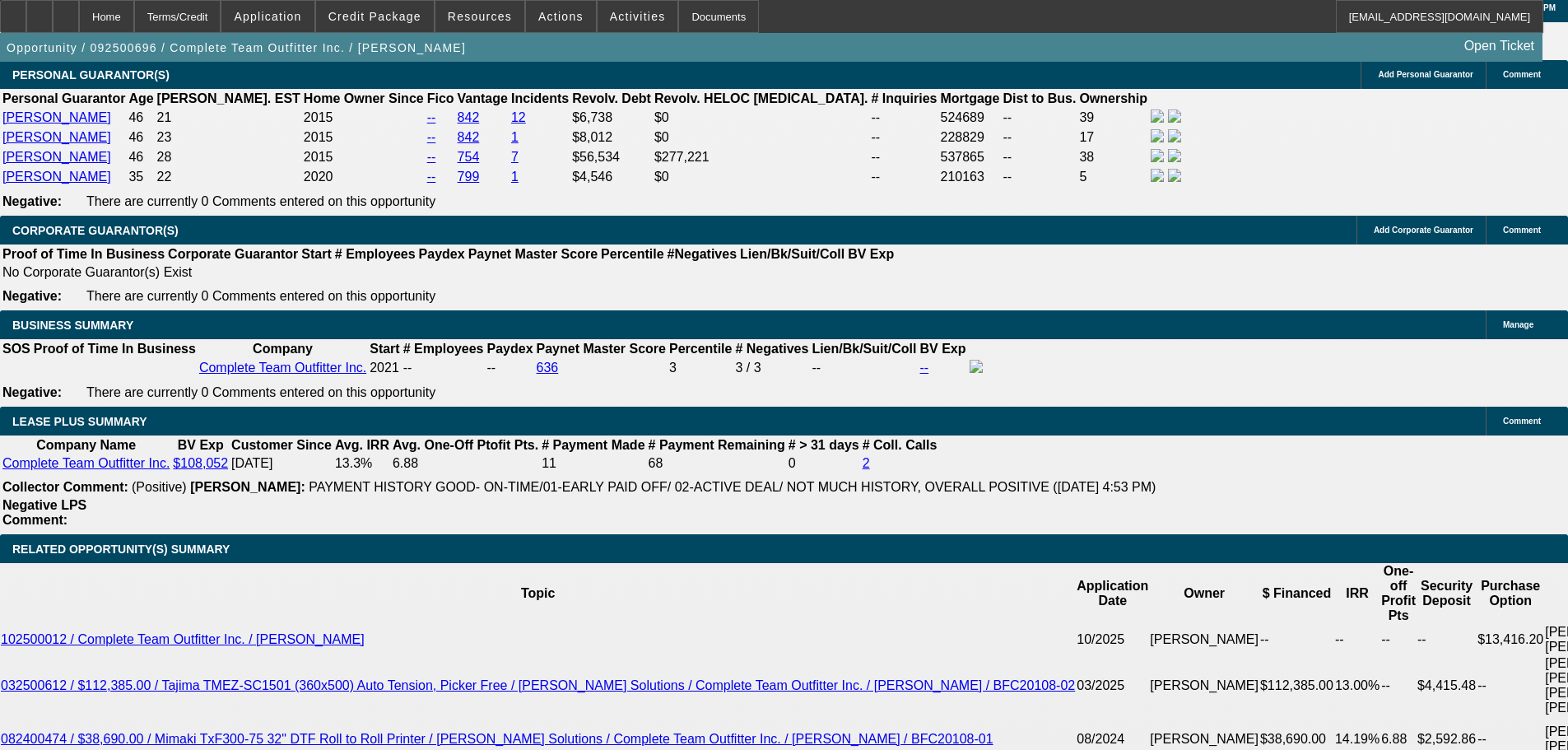
type input "$0.00"
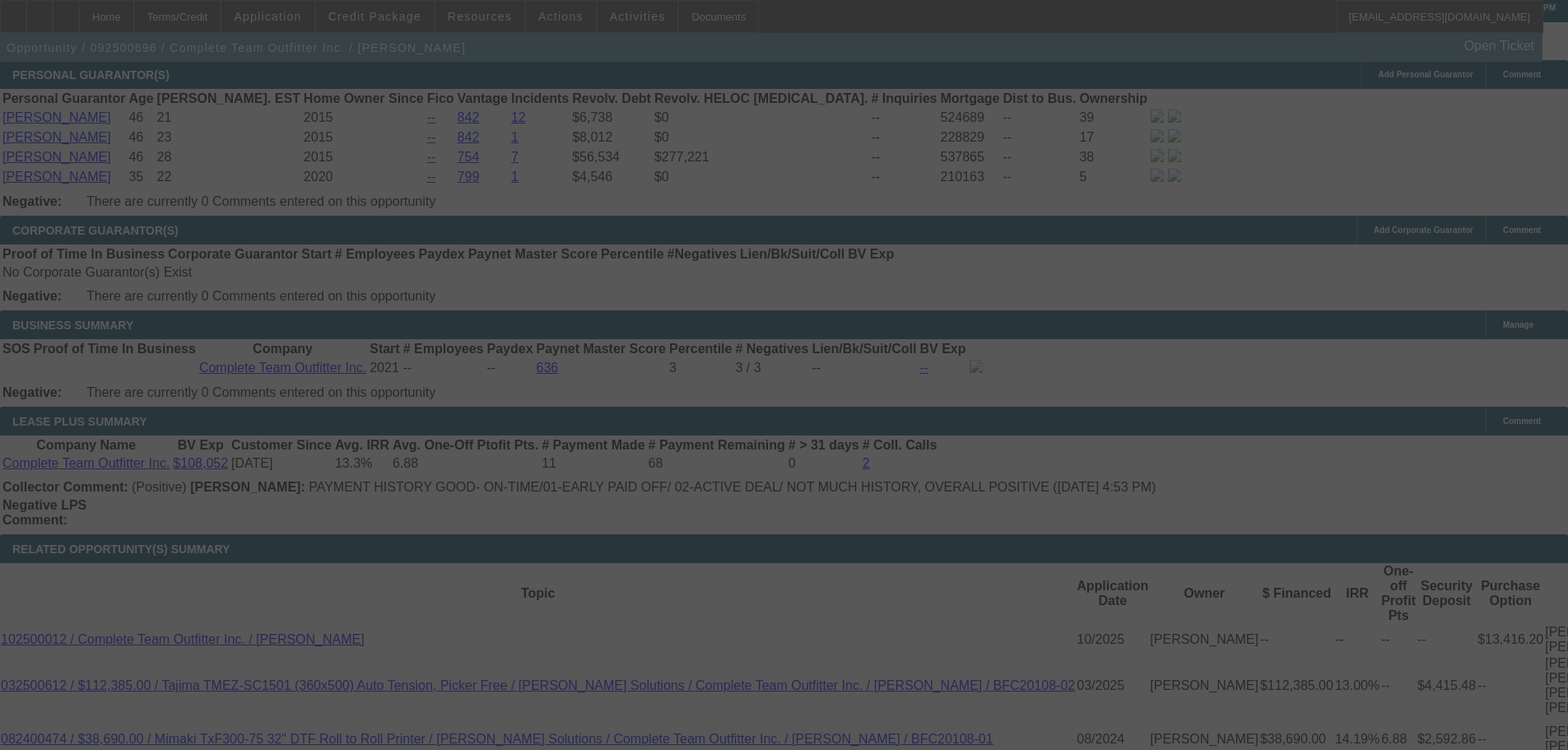
select select "0"
select select "2"
select select "0"
select select "6"
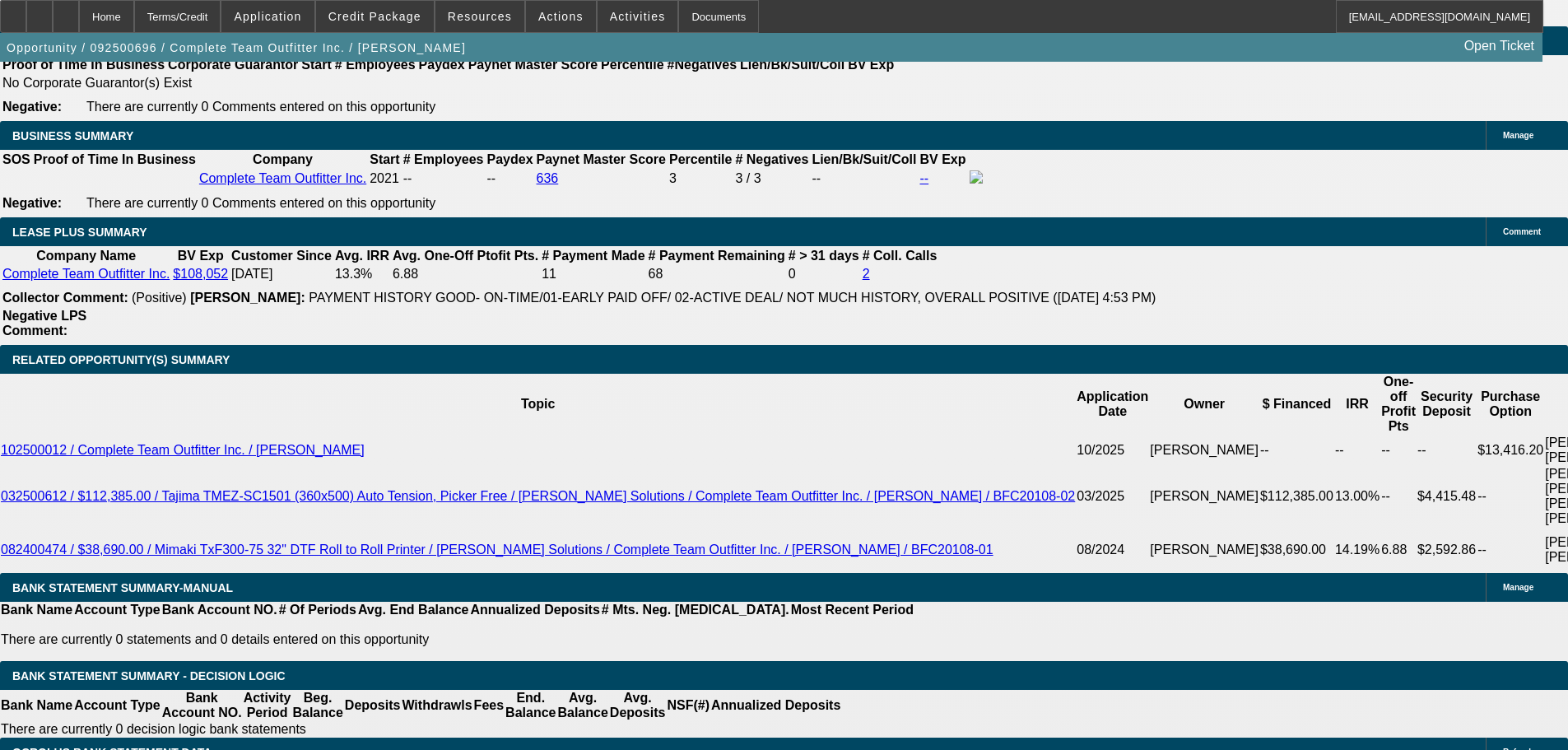
scroll to position [2823, 0]
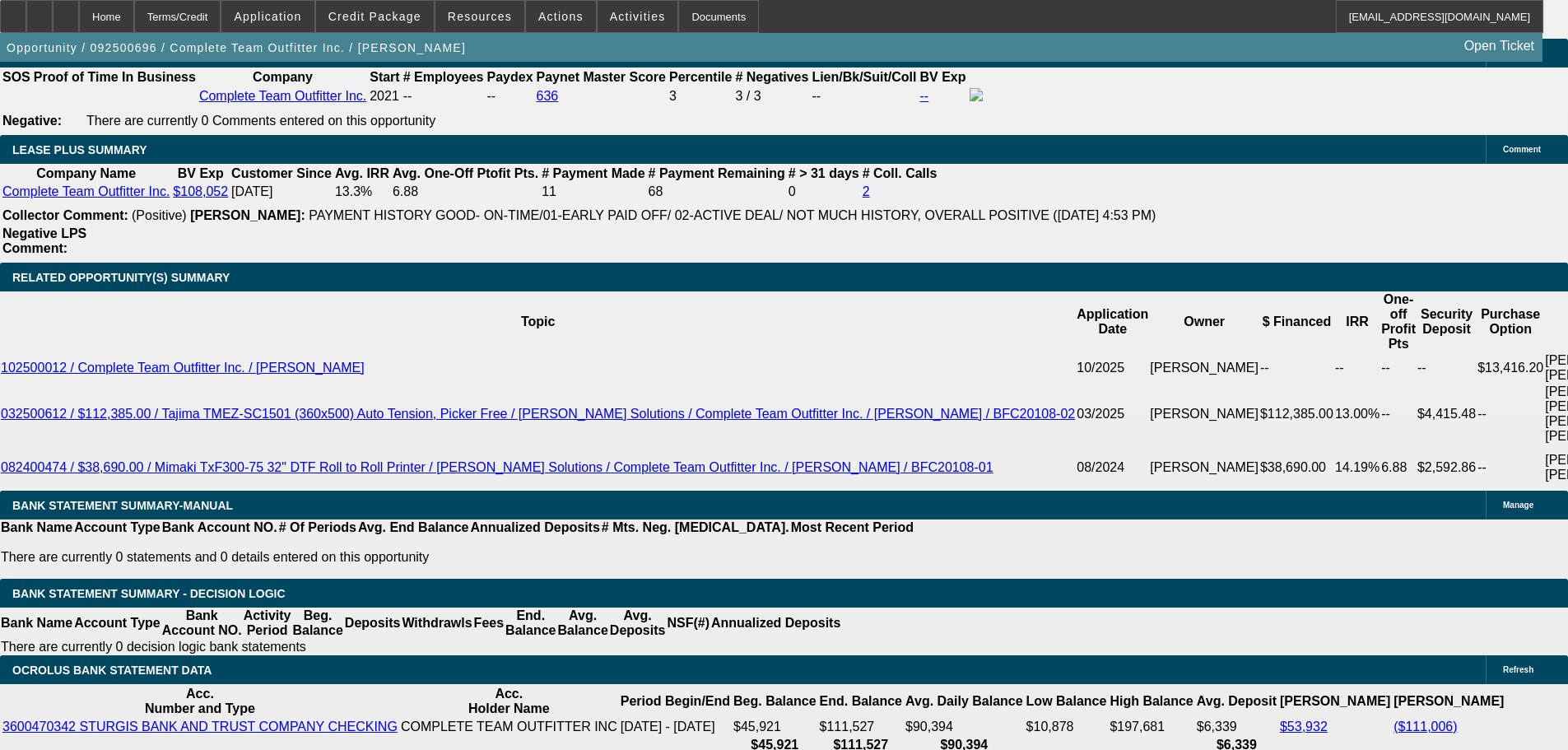
drag, startPoint x: 295, startPoint y: 487, endPoint x: 385, endPoint y: 483, distance: 90.1
type input "$9,000.00"
type input "UNKNOWN"
type input "$4,959.22"
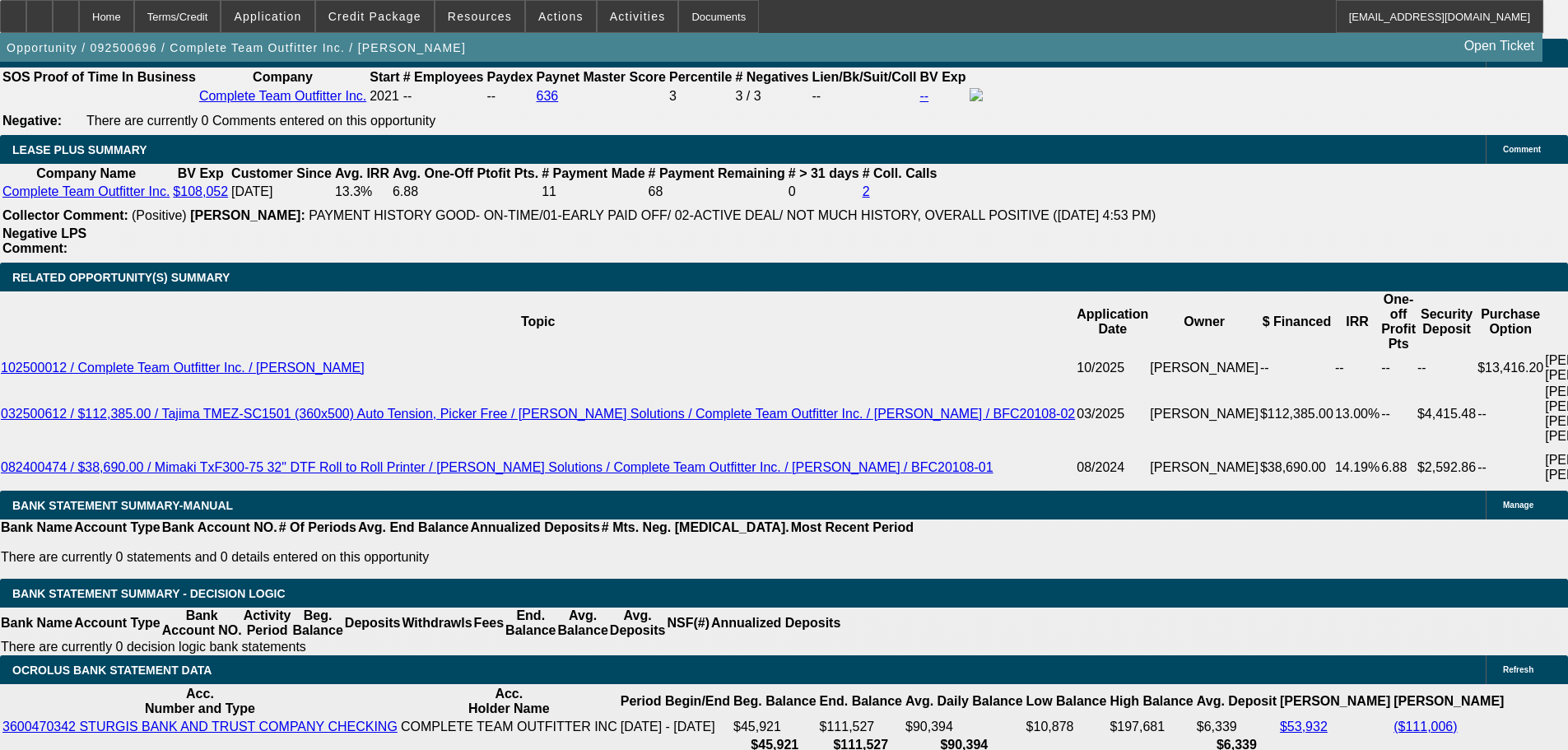
type input "249.61"
type input "$499.22"
type input "2489.61"
type input "$4,979.22"
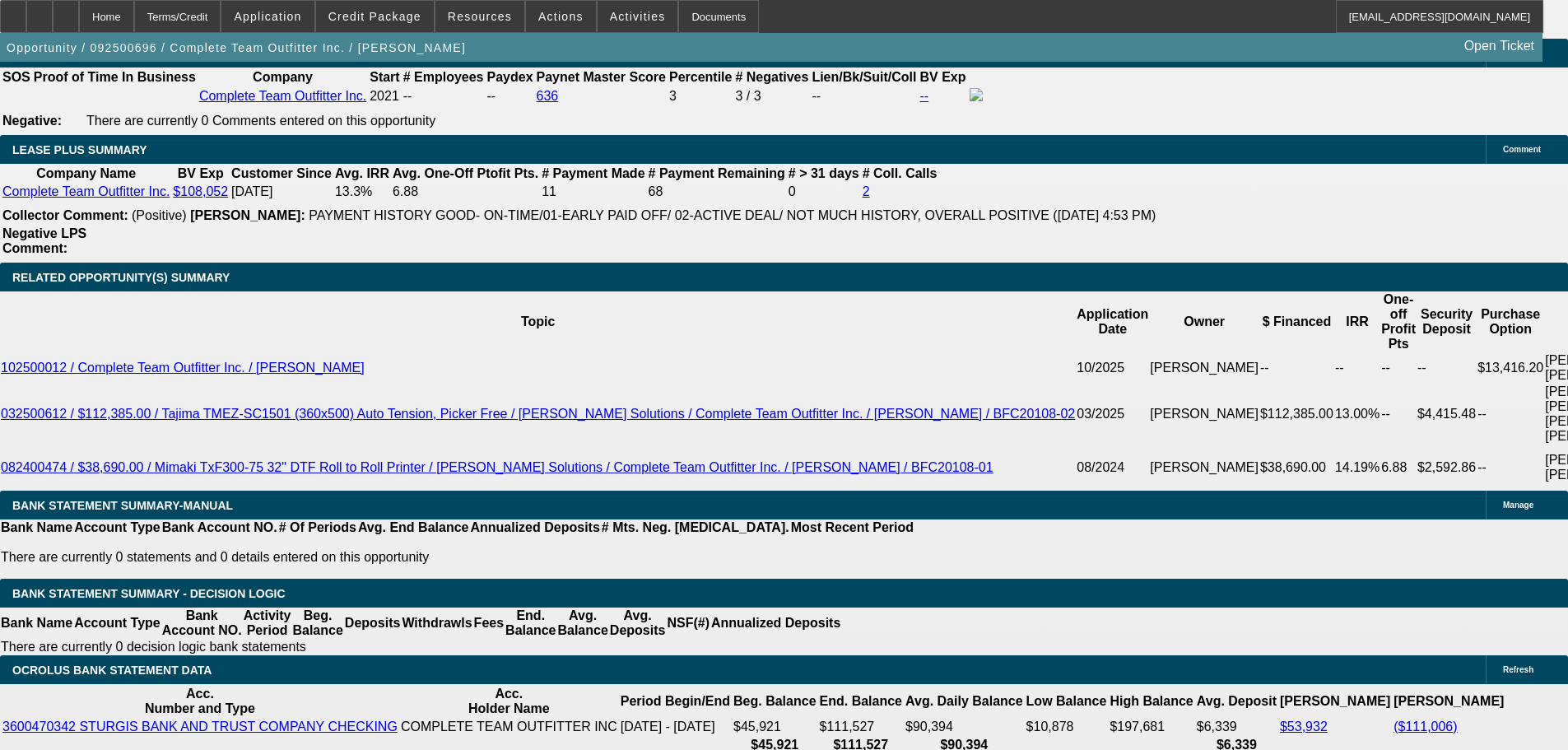
type input "12.7"
type input "$2,489.61"
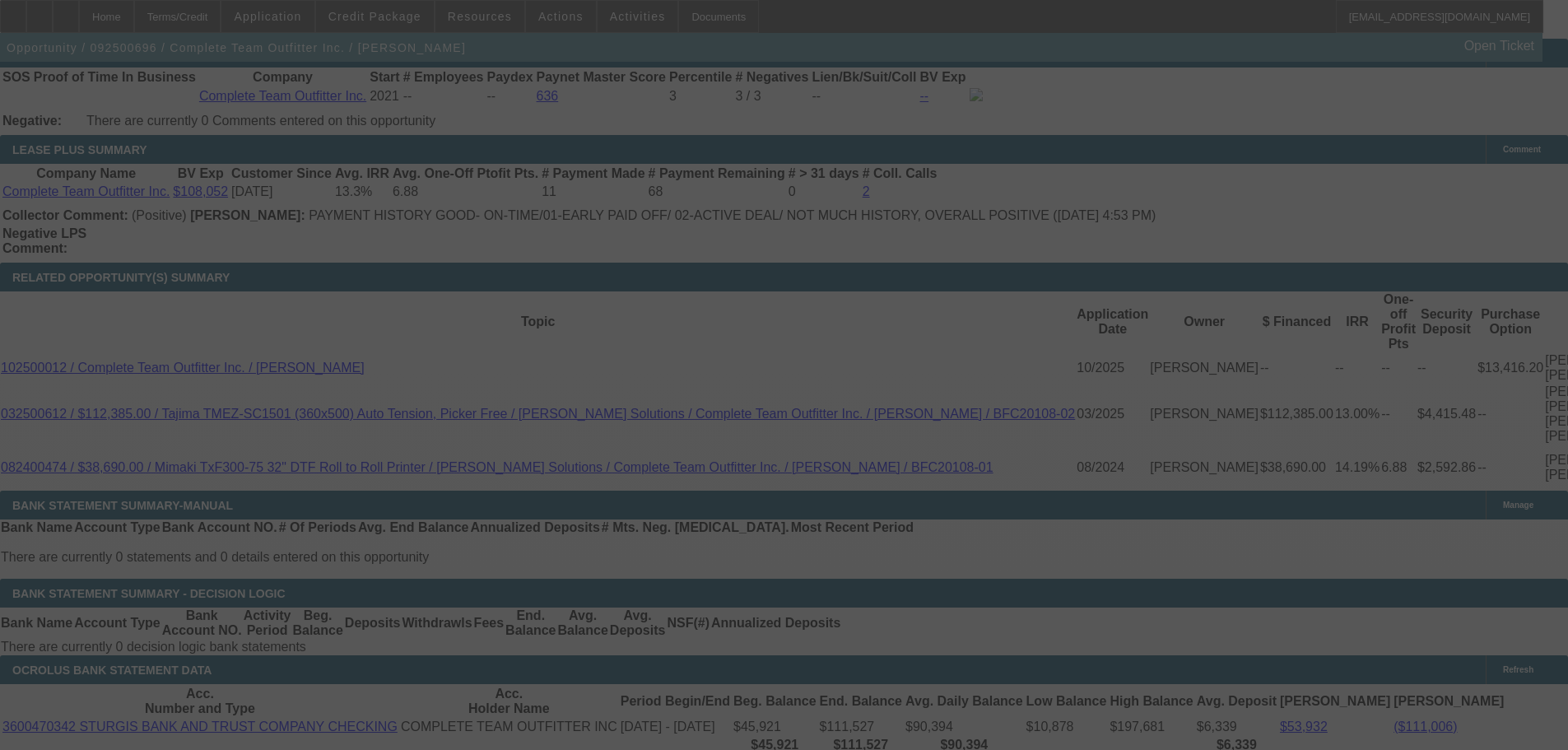
select select "0"
select select "2"
select select "0"
select select "6"
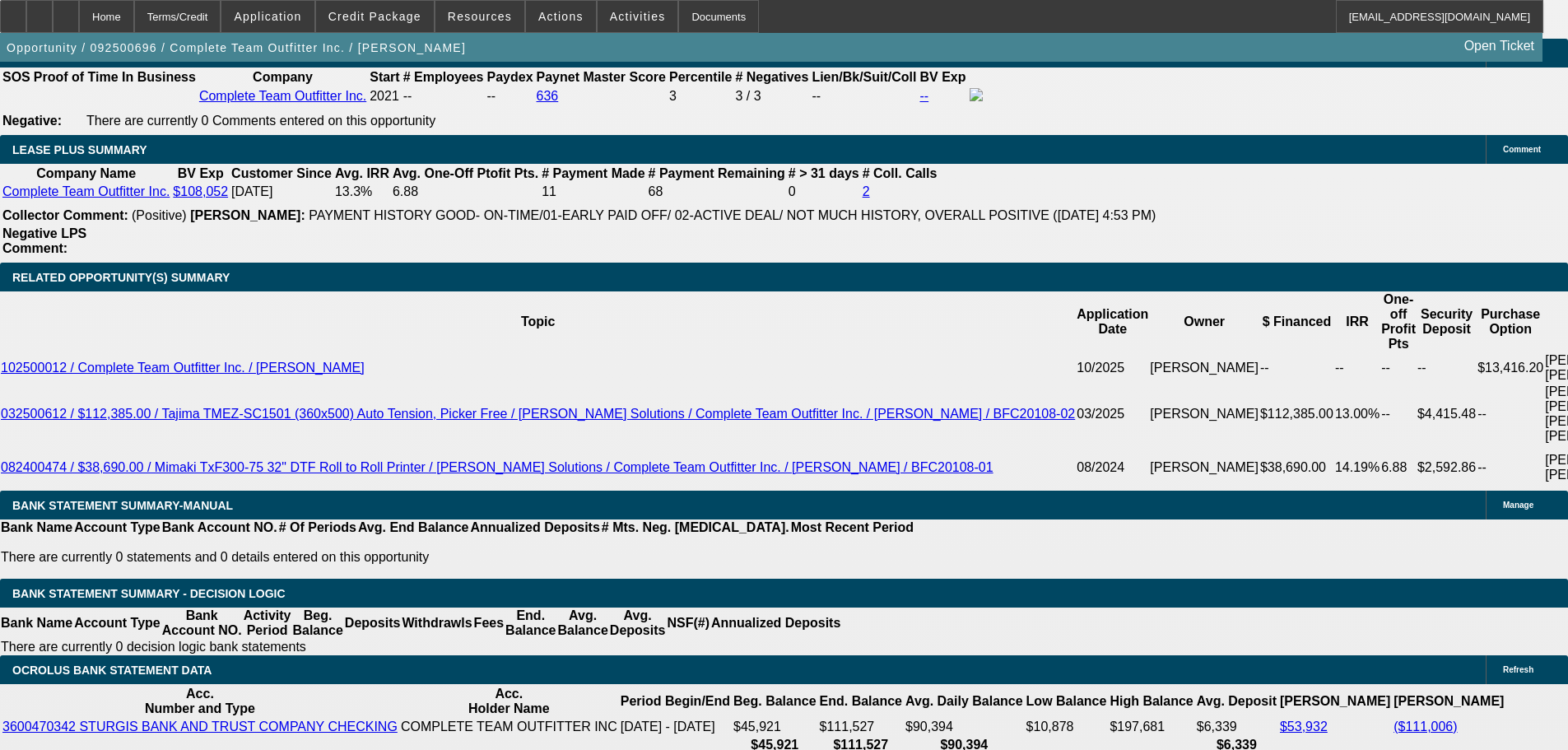
scroll to position [3071, 0]
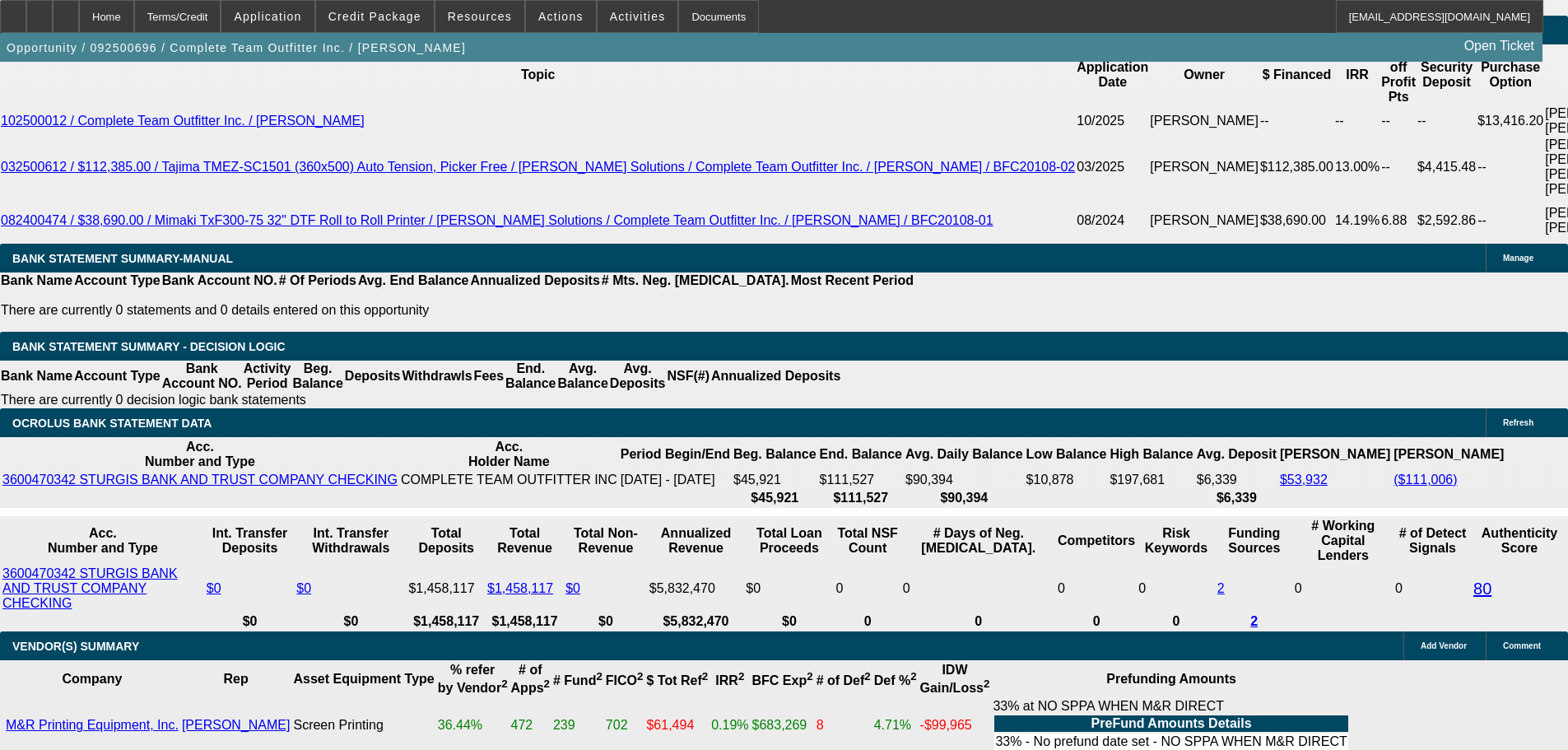
drag, startPoint x: 295, startPoint y: 241, endPoint x: 383, endPoint y: 232, distance: 88.5
type input "$8,162.00"
type input "UNKNOWN"
type input "$2,506.25"
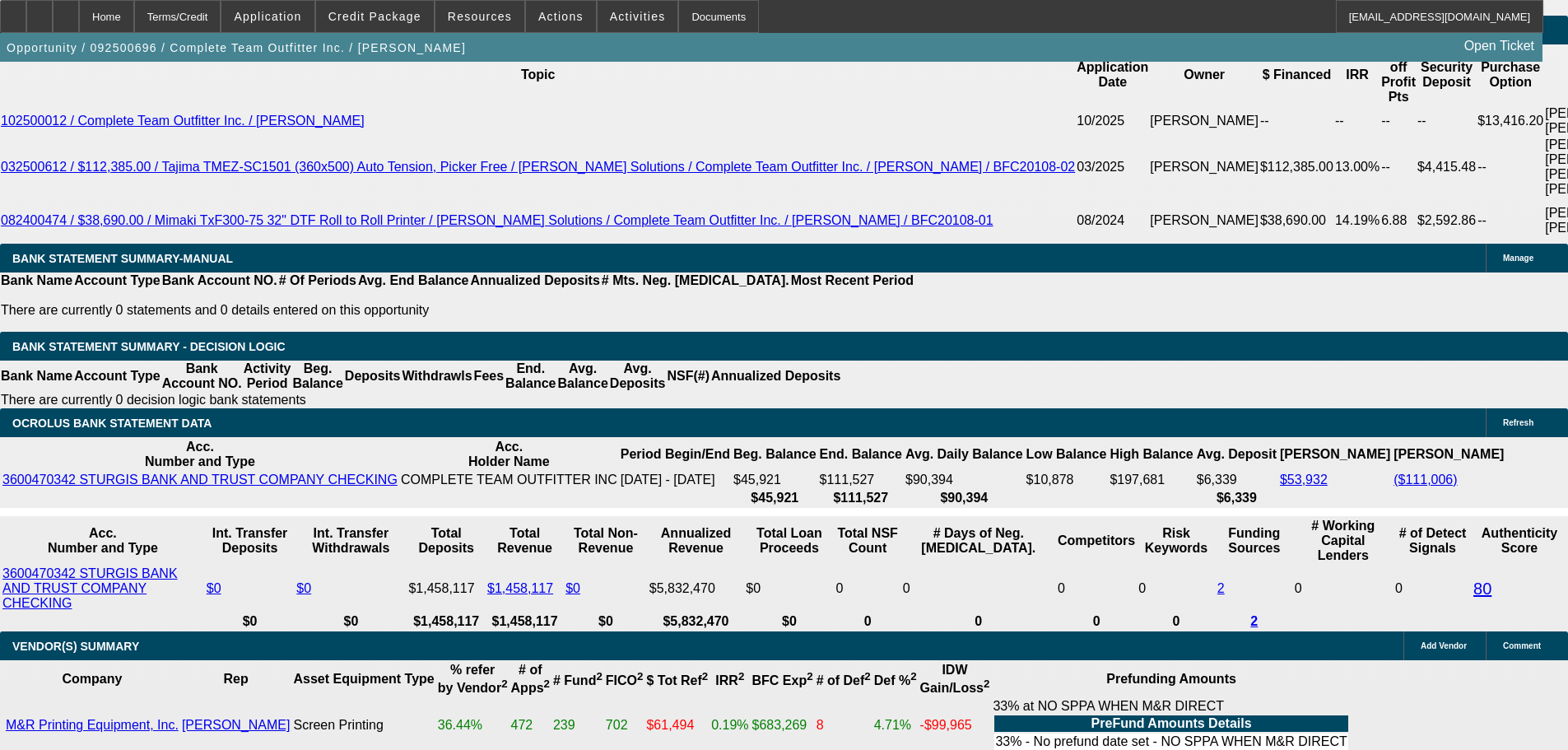
type input "$5,012.50"
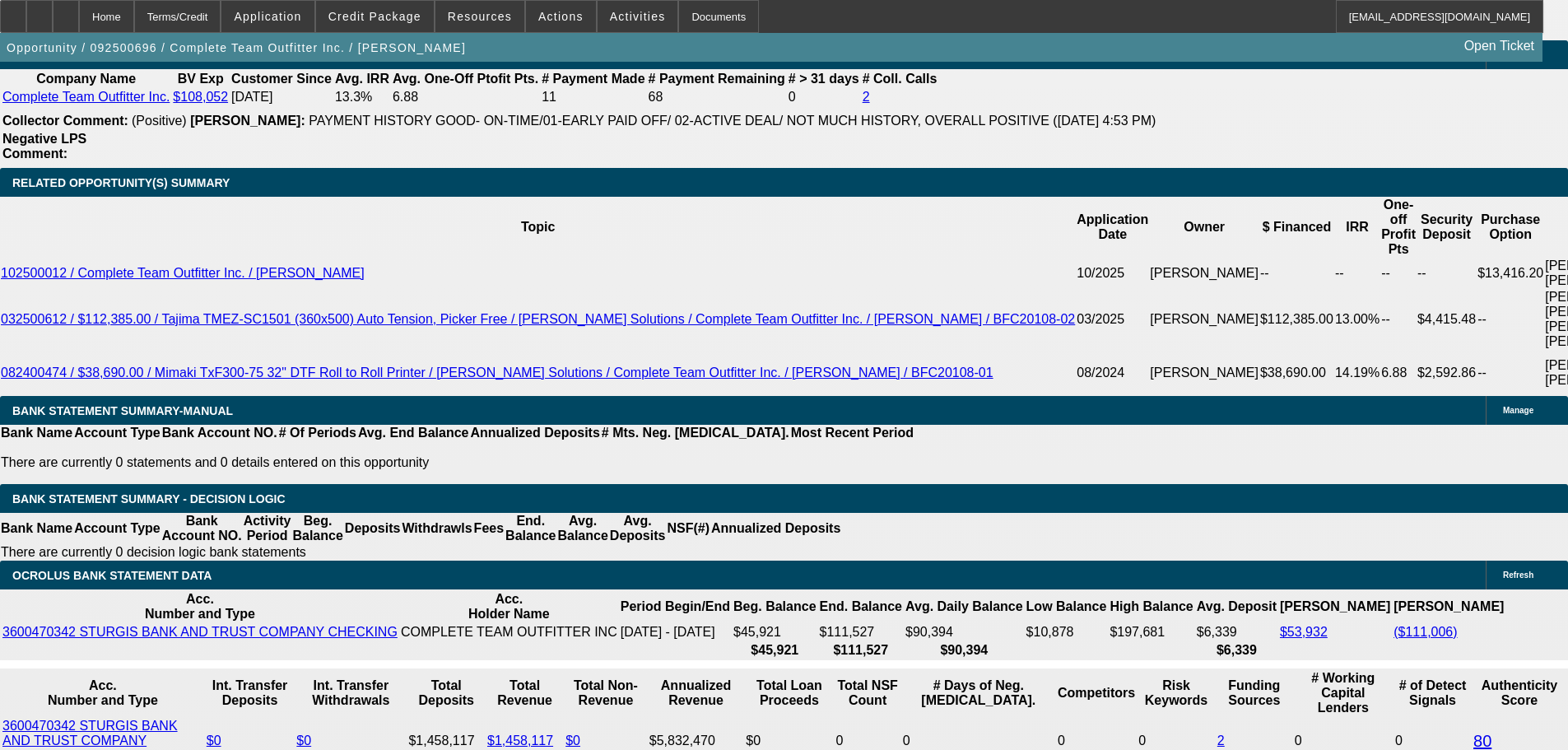
scroll to position [2741, 0]
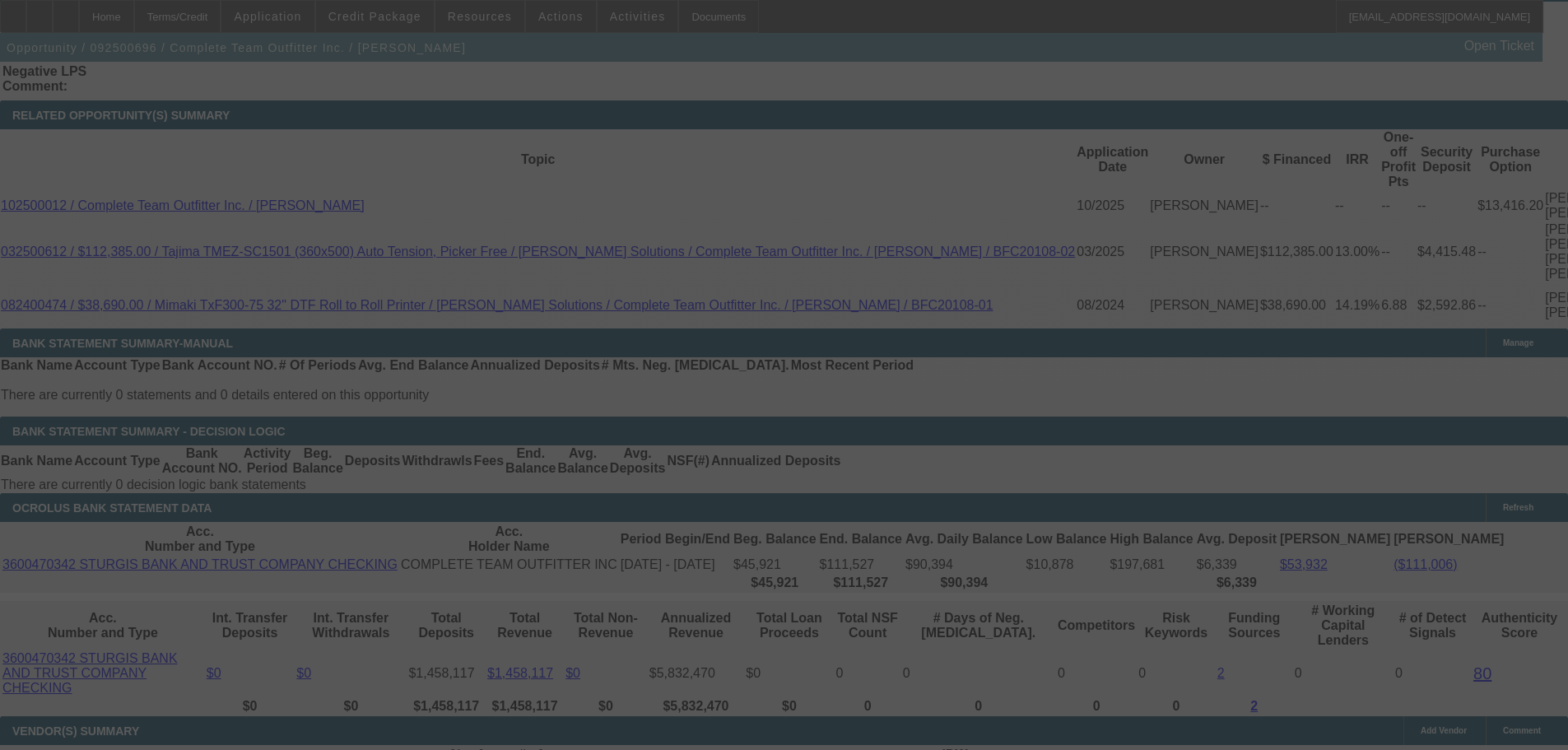
scroll to position [2988, 0]
select select "0"
select select "2"
select select "0"
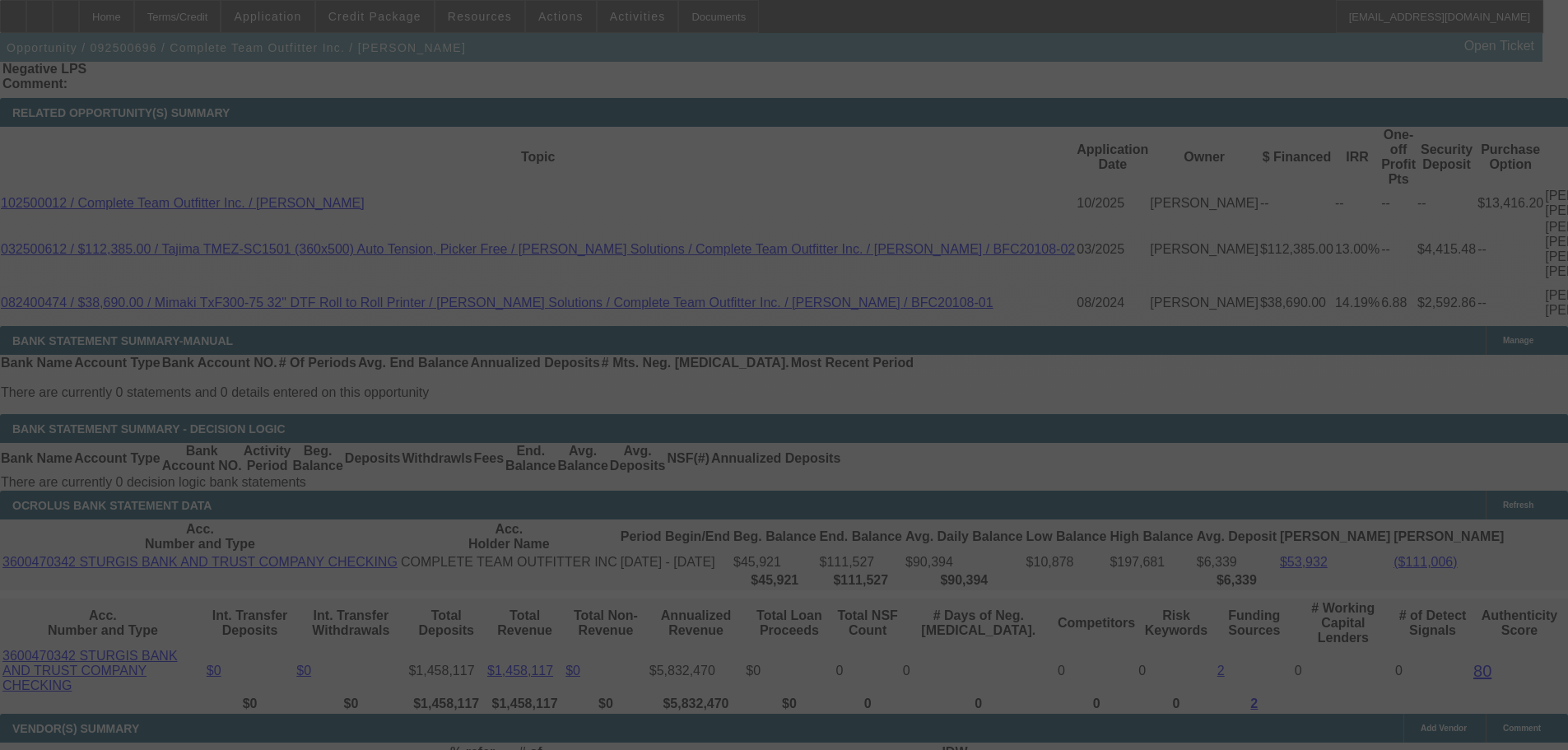
select select "6"
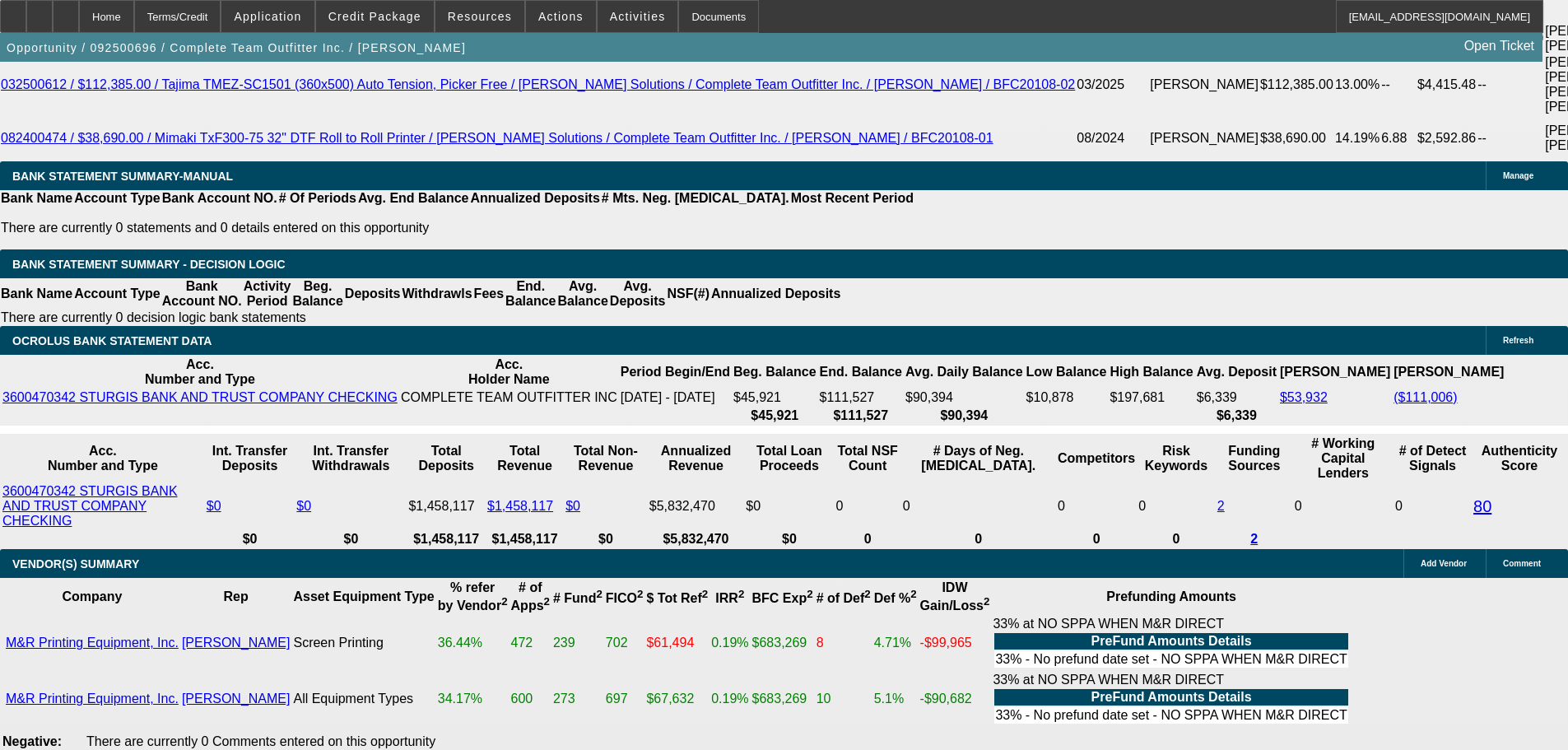
scroll to position [3565, 0]
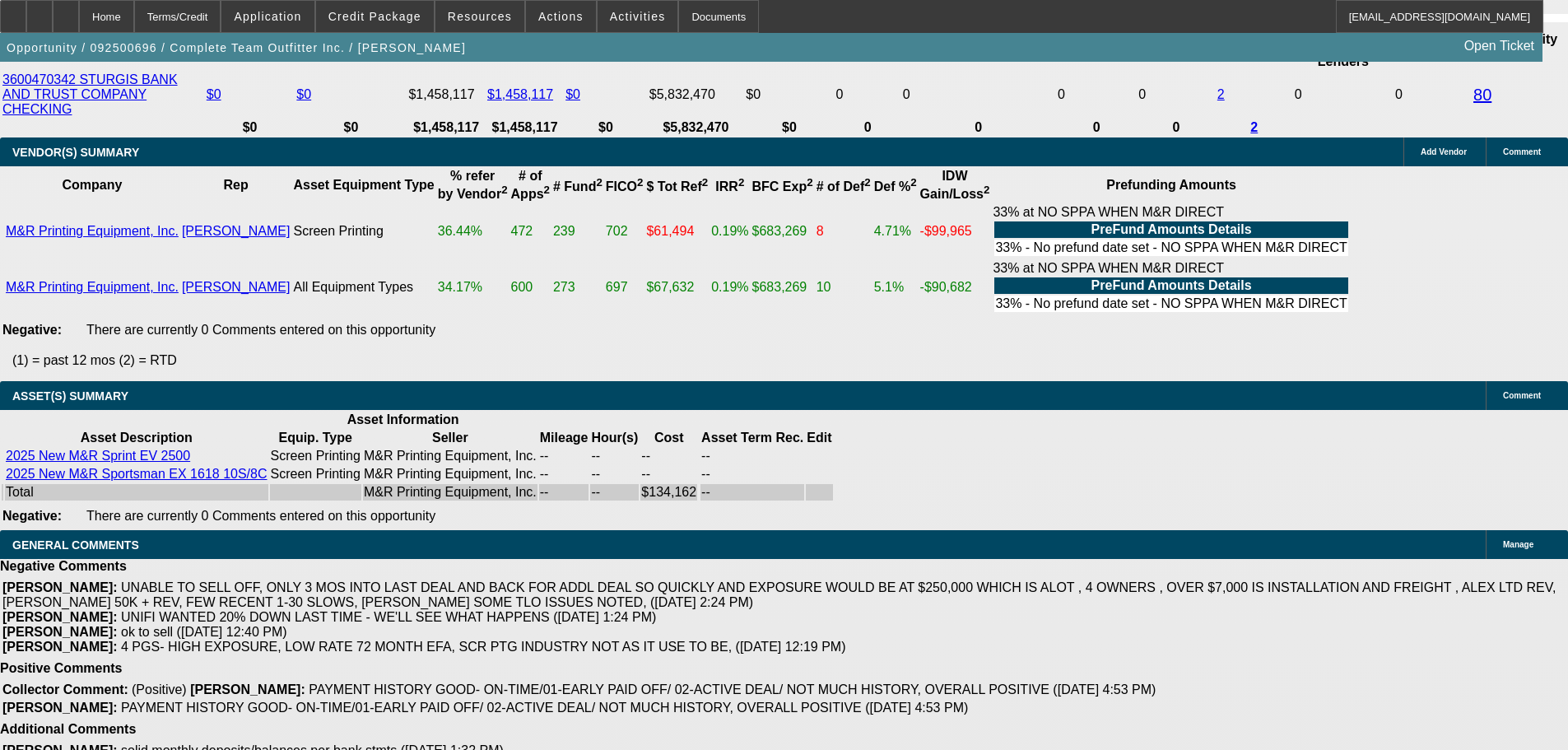
select select "3"
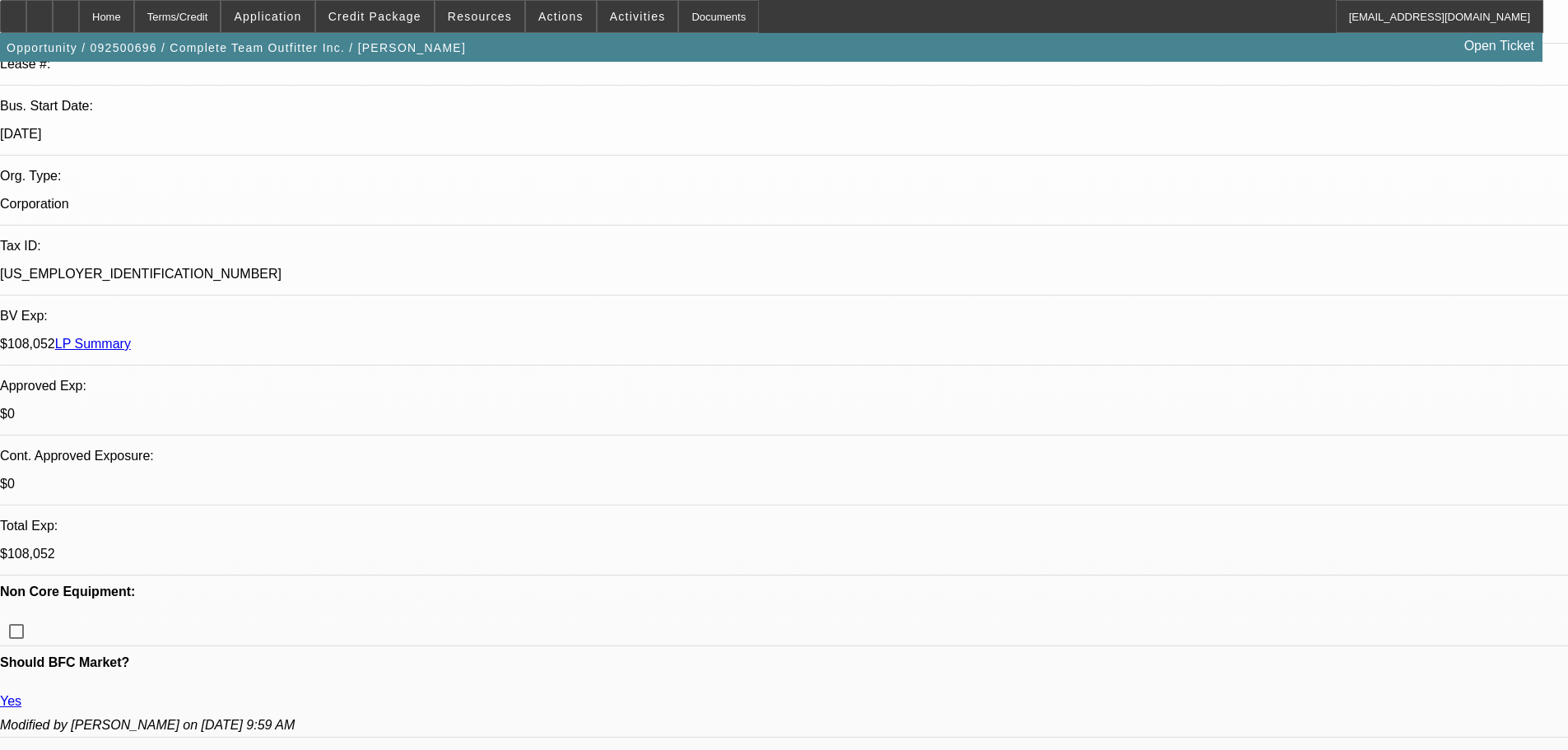
scroll to position [329, 0]
type textarea "HERES WHAT ID EXTEND UIN HOUSE- FEEL FREE TO KEEP TRYING UNIFI OFR [PERSON_NAME…"
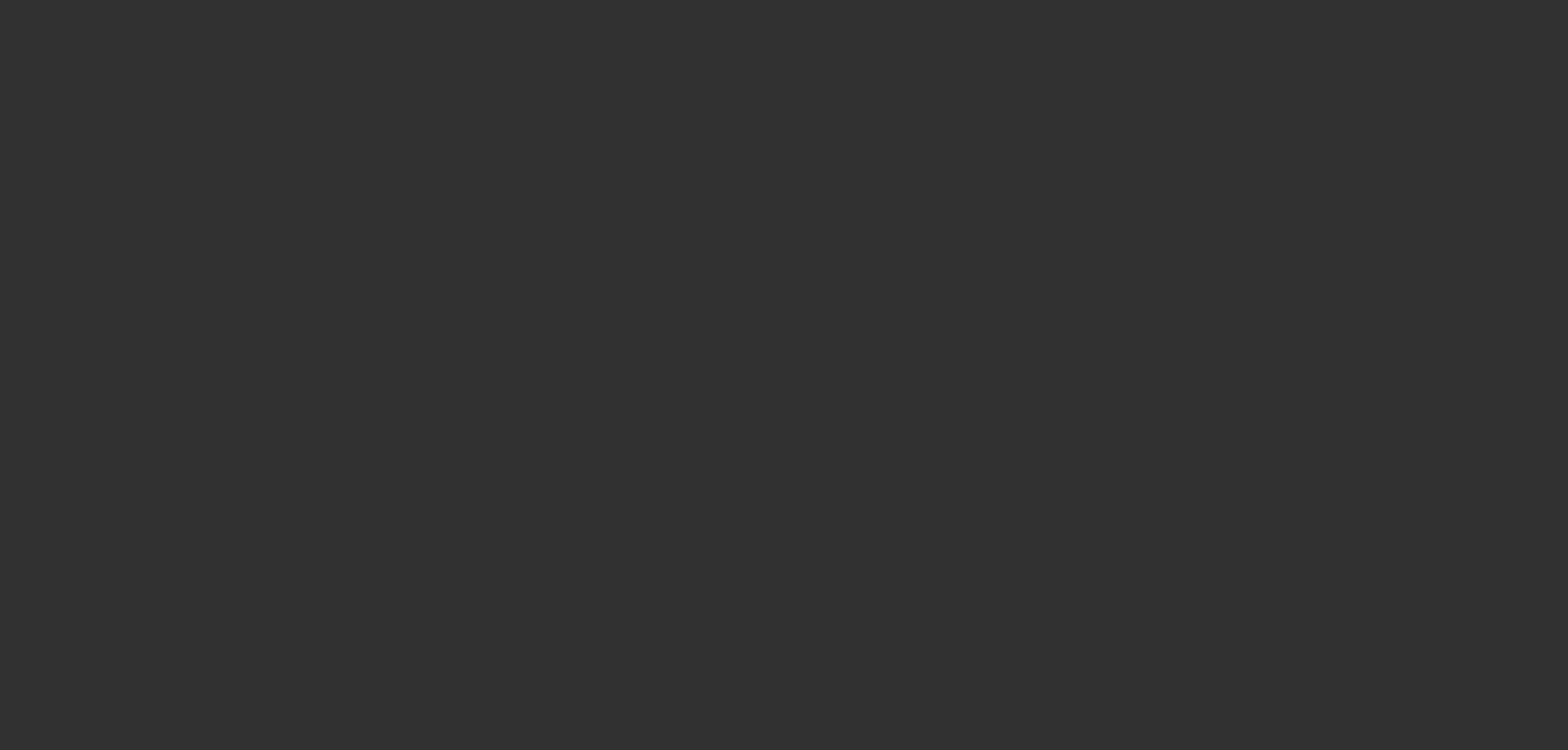
scroll to position [0, 0]
select select "0"
select select "2"
select select "0"
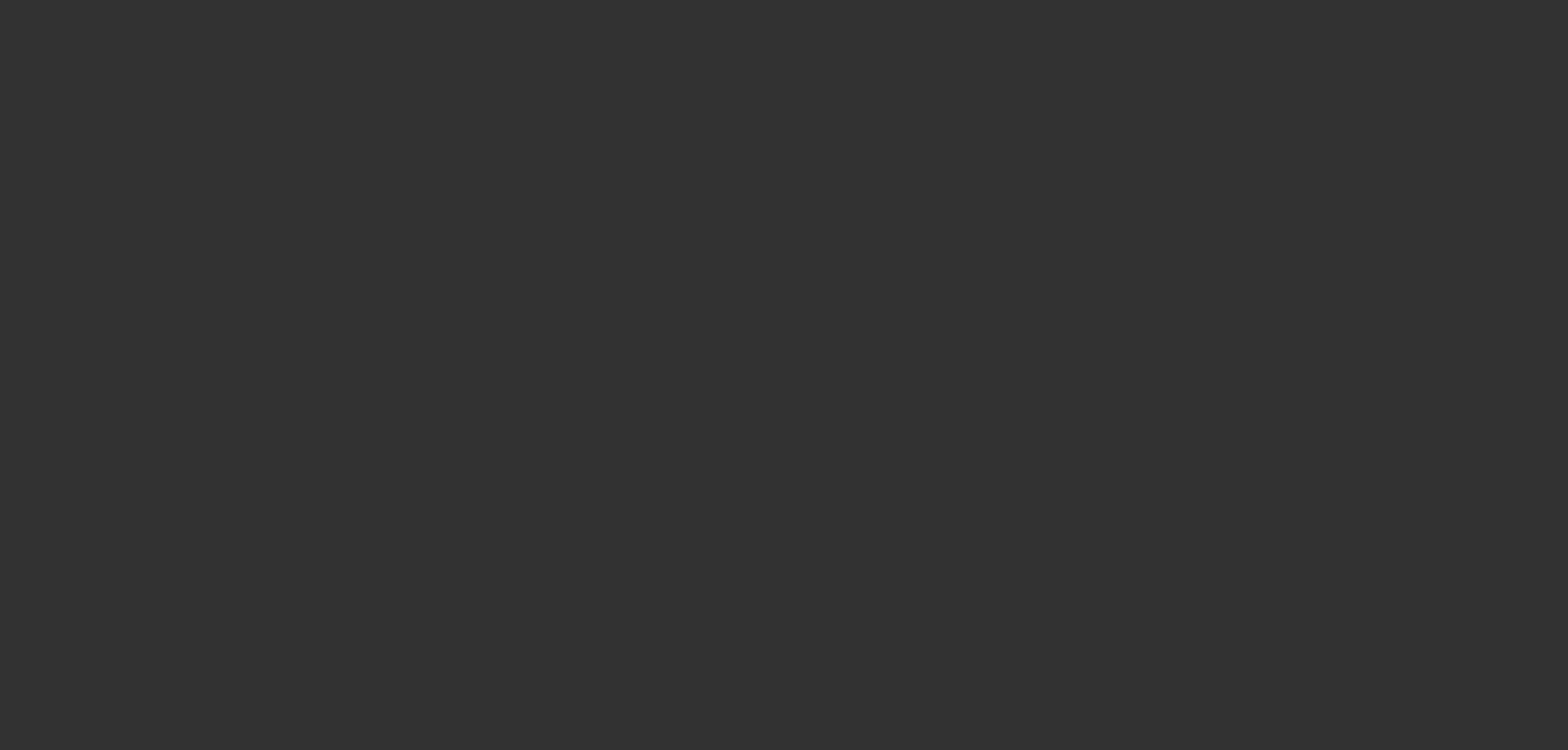
select select "6"
select select "0"
select select "2"
select select "0"
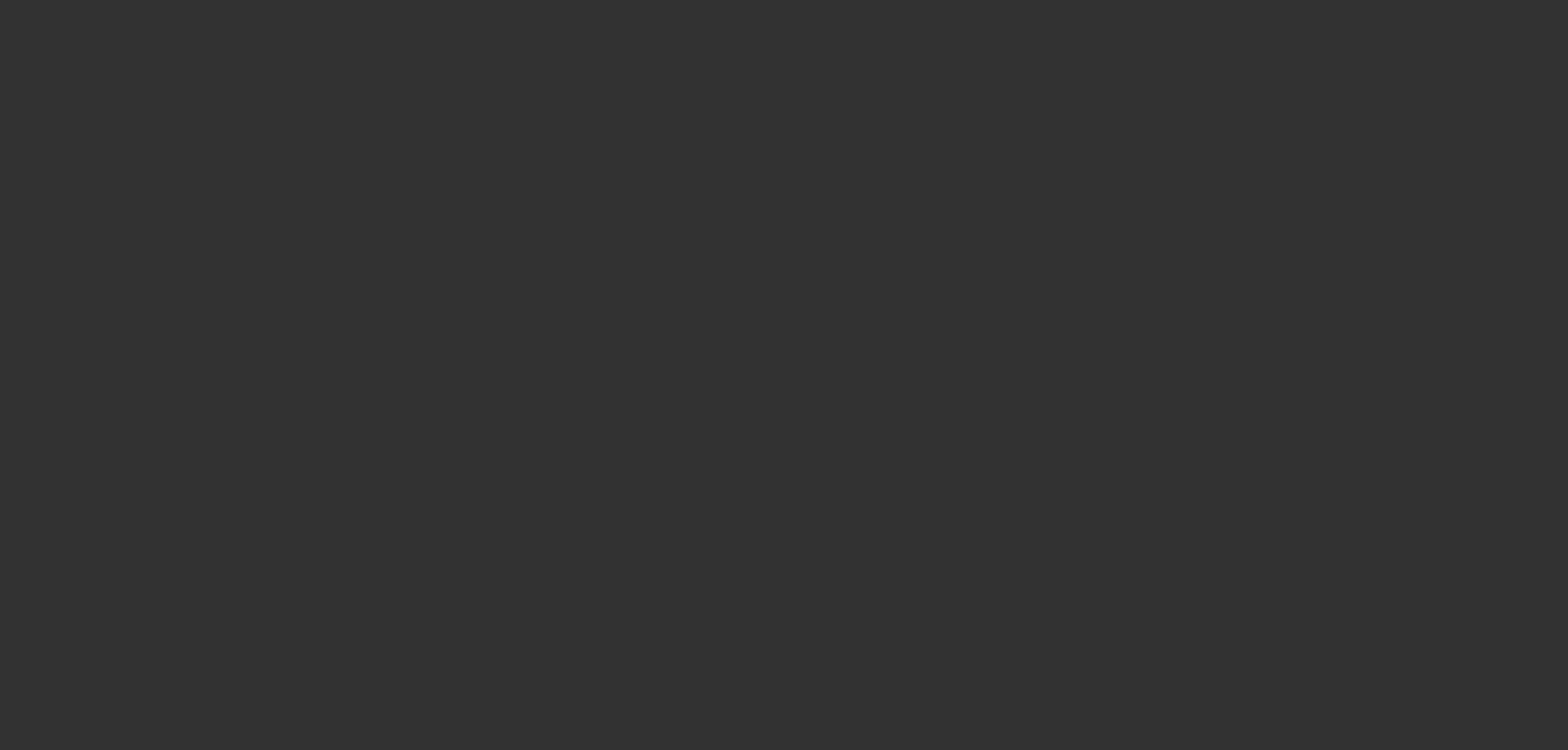
select select "6"
select select "0"
select select "2"
select select "0"
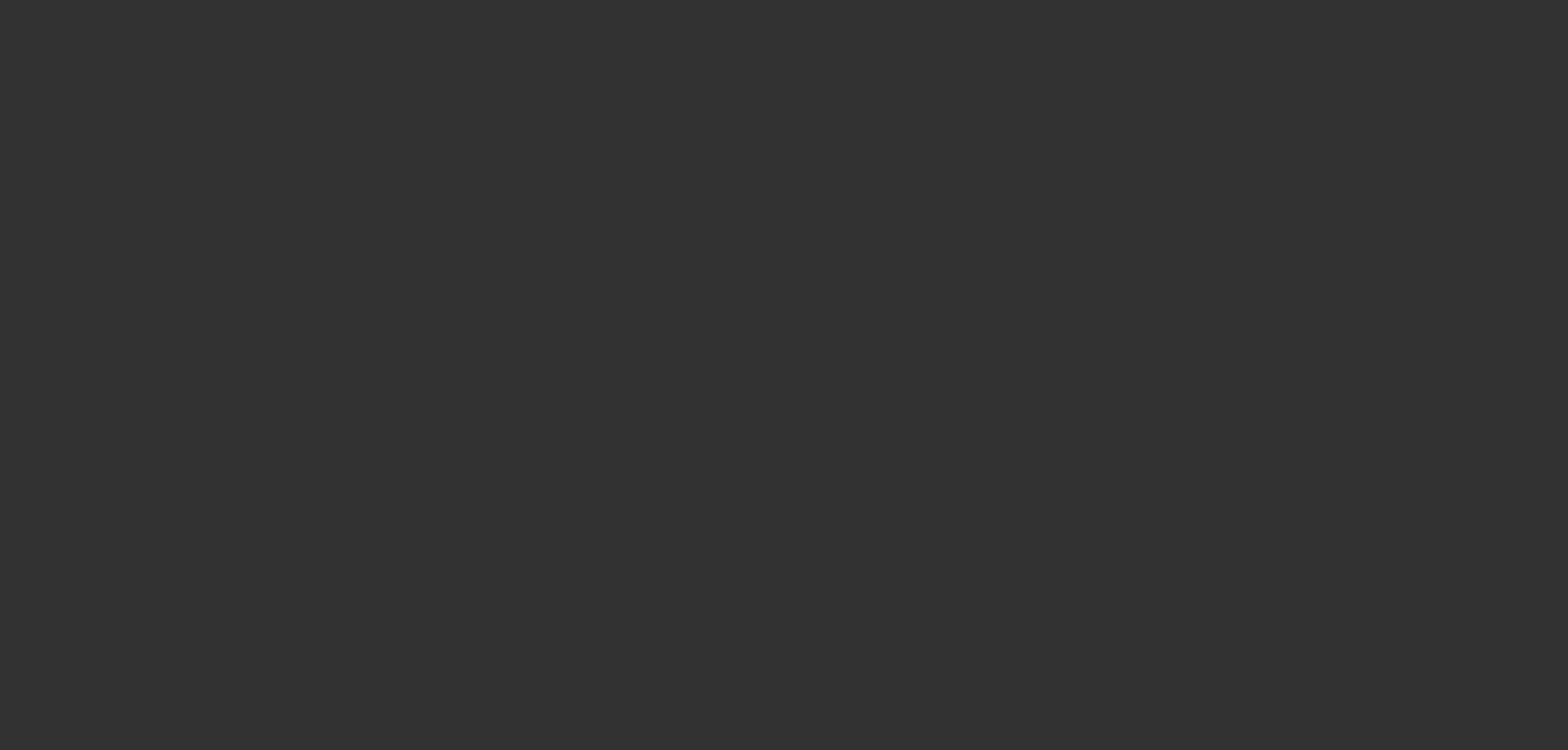
select select "6"
select select "0"
select select "2"
select select "0"
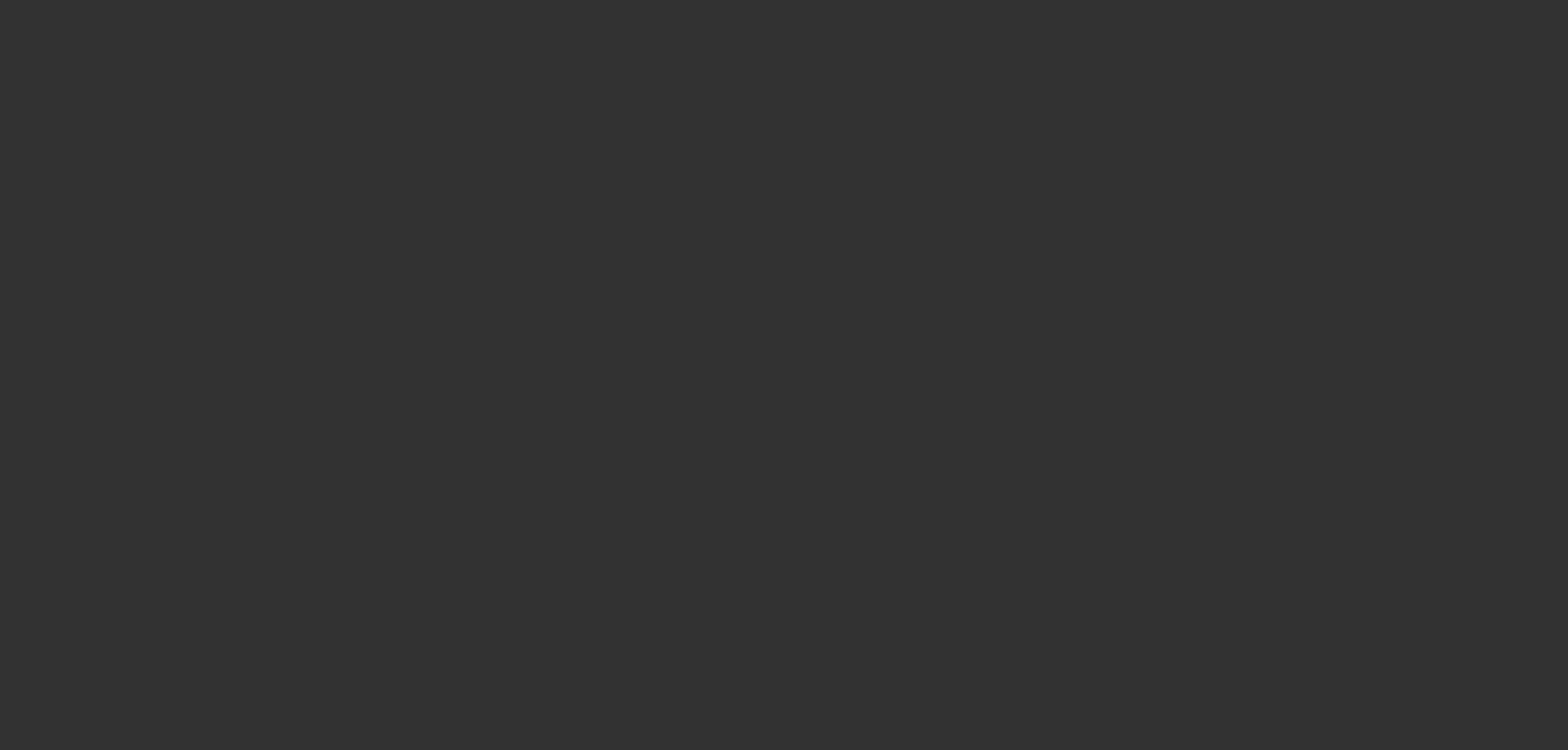
select select "6"
